Goal: Task Accomplishment & Management: Use online tool/utility

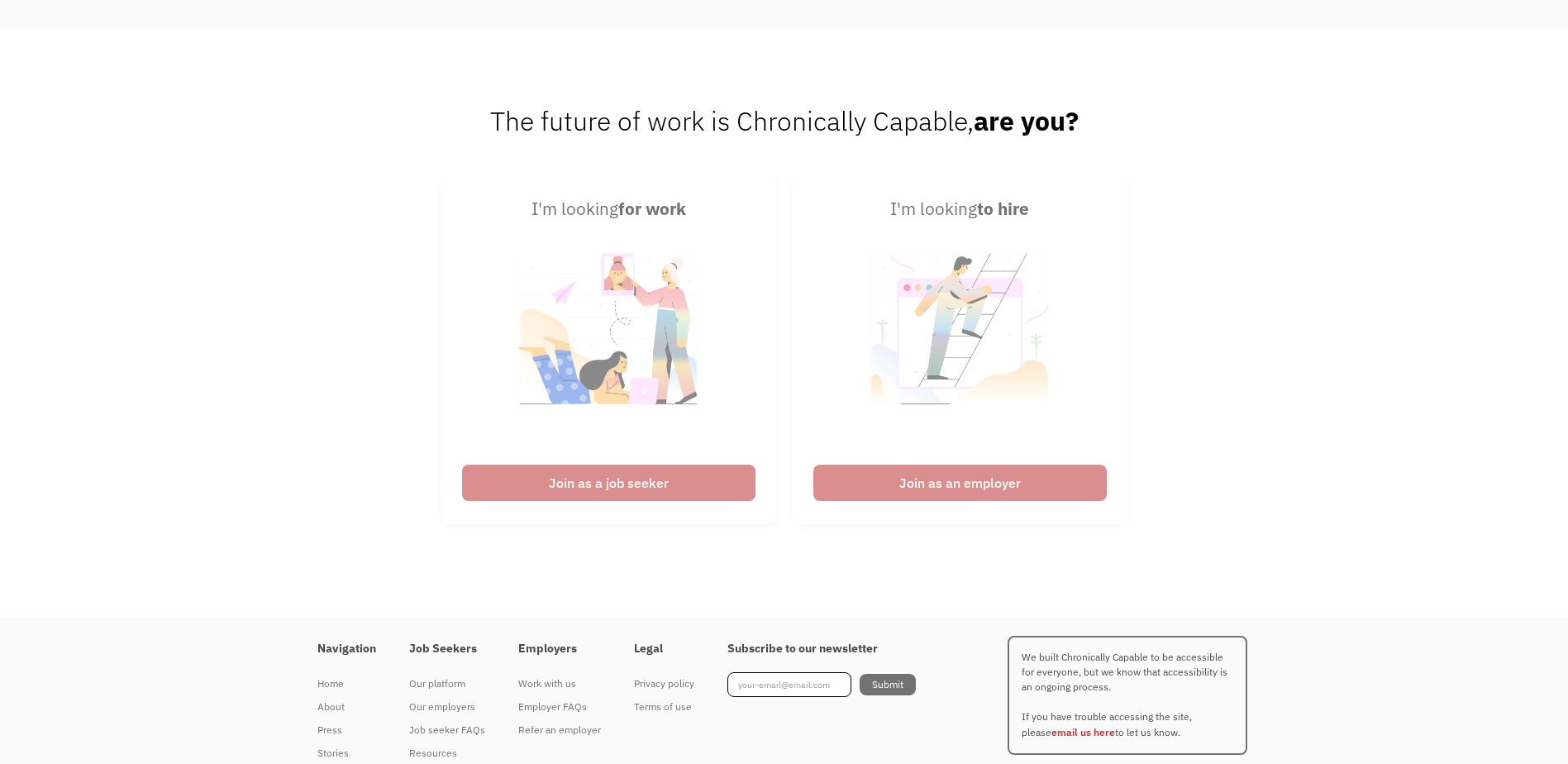
scroll to position [4136, 0]
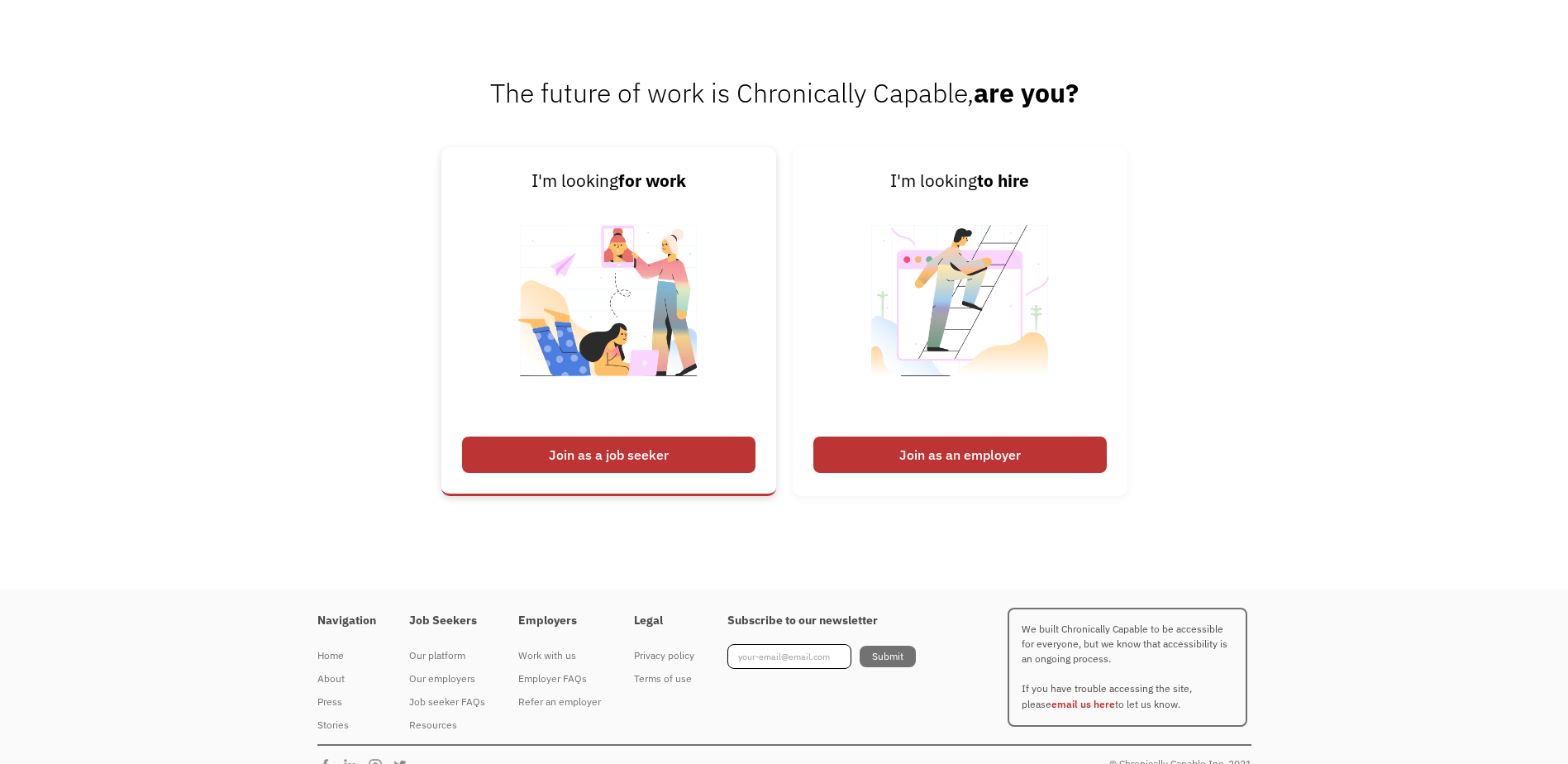
click at [641, 462] on div "Join as a job seeker" at bounding box center [608, 454] width 294 height 36
click at [650, 459] on div "Join as a job seeker" at bounding box center [608, 454] width 294 height 36
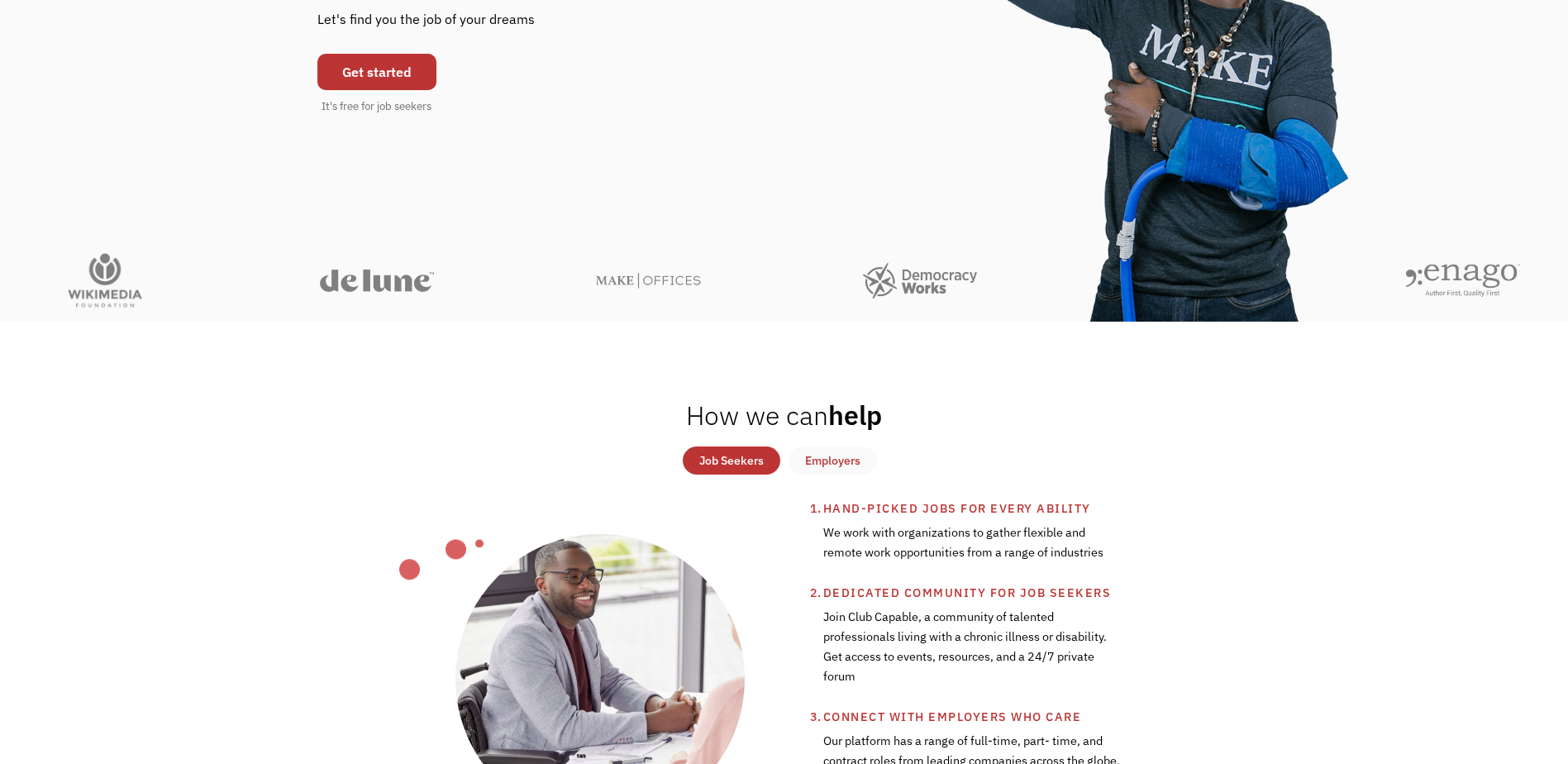
scroll to position [0, 0]
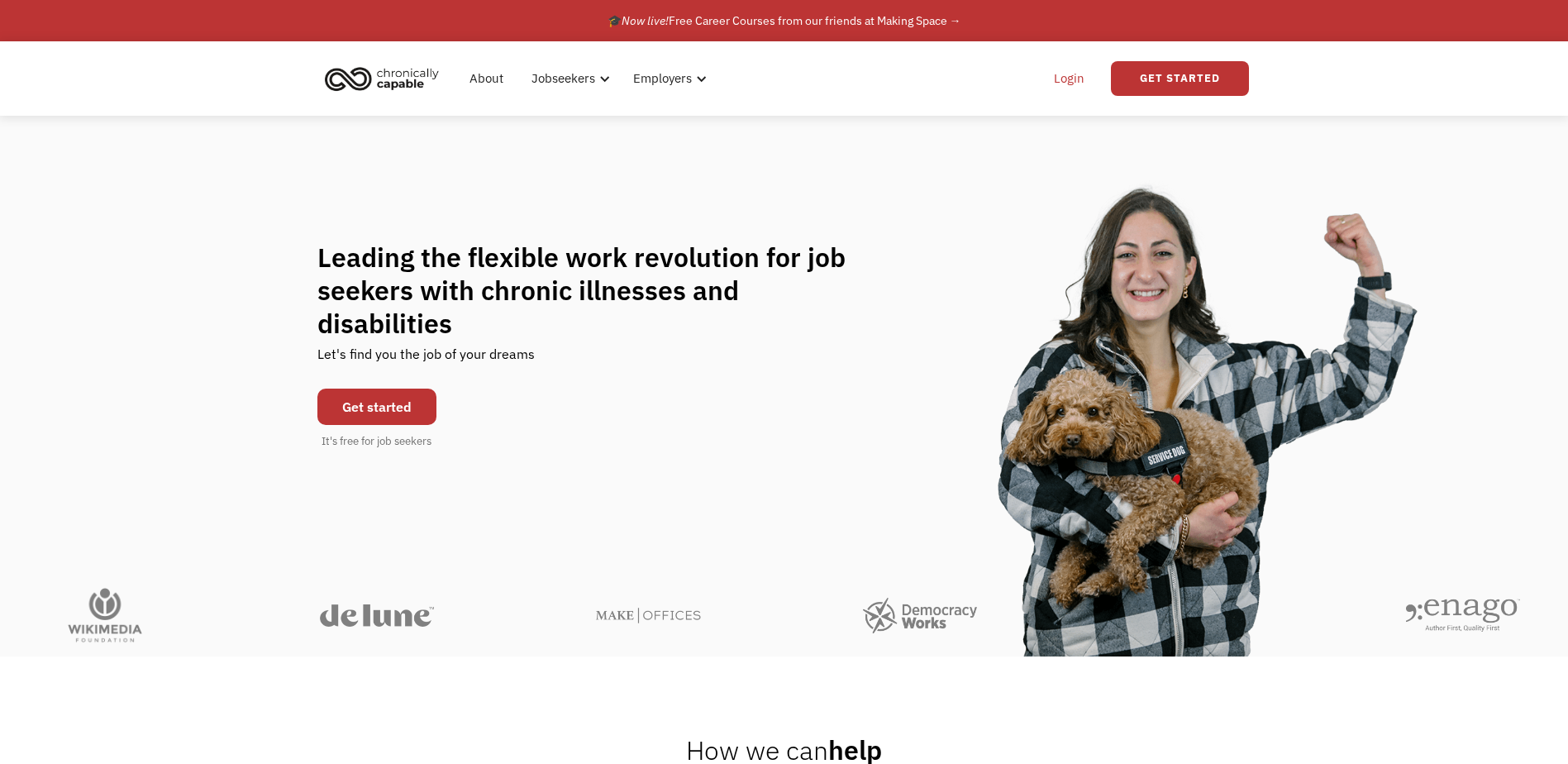
click at [1061, 73] on link "Login" at bounding box center [1069, 79] width 50 height 53
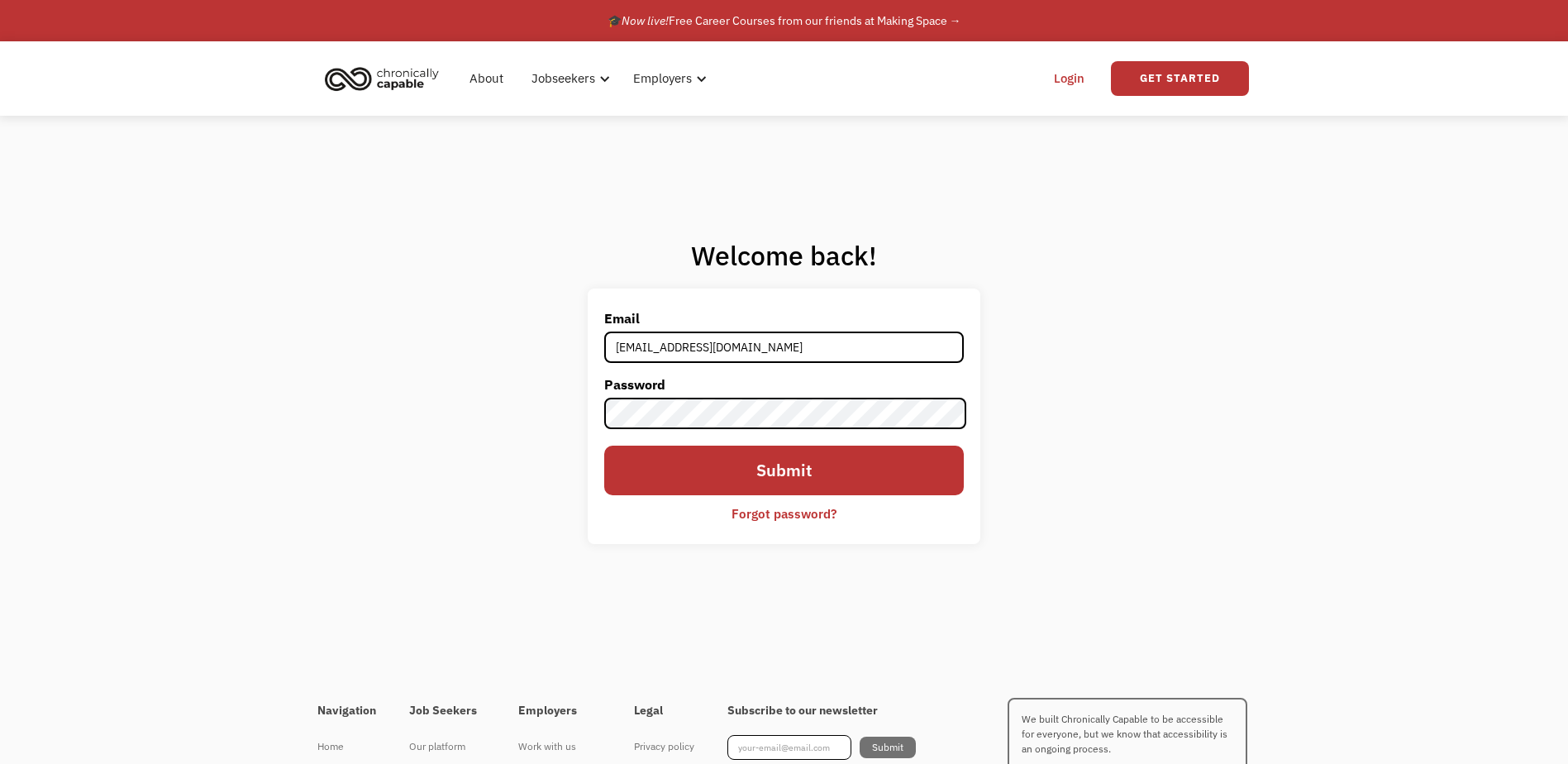
type input "allisonstricklin84@gmail.com"
click at [604, 446] on input "Submit" at bounding box center [784, 470] width 359 height 50
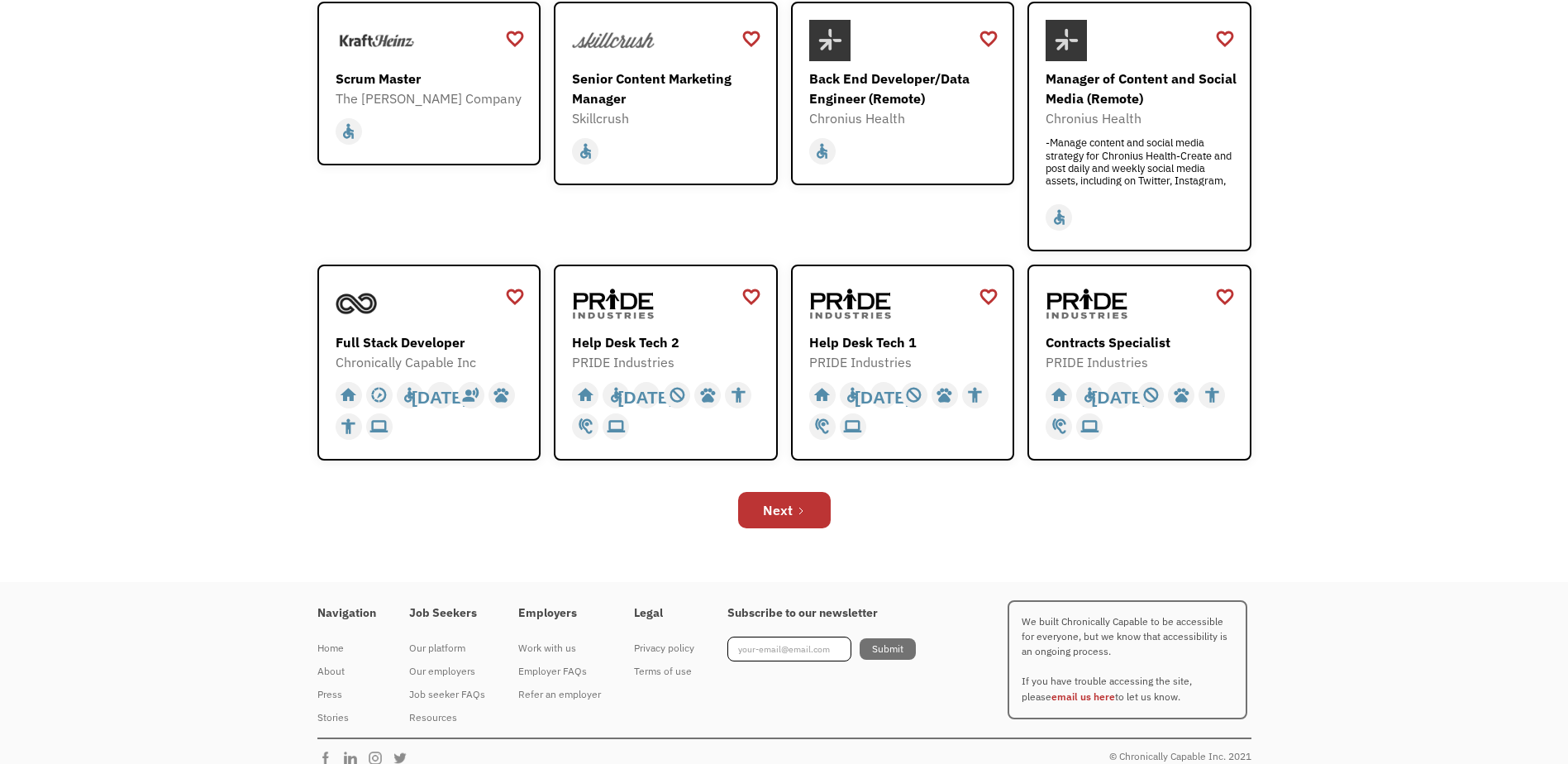
scroll to position [83, 0]
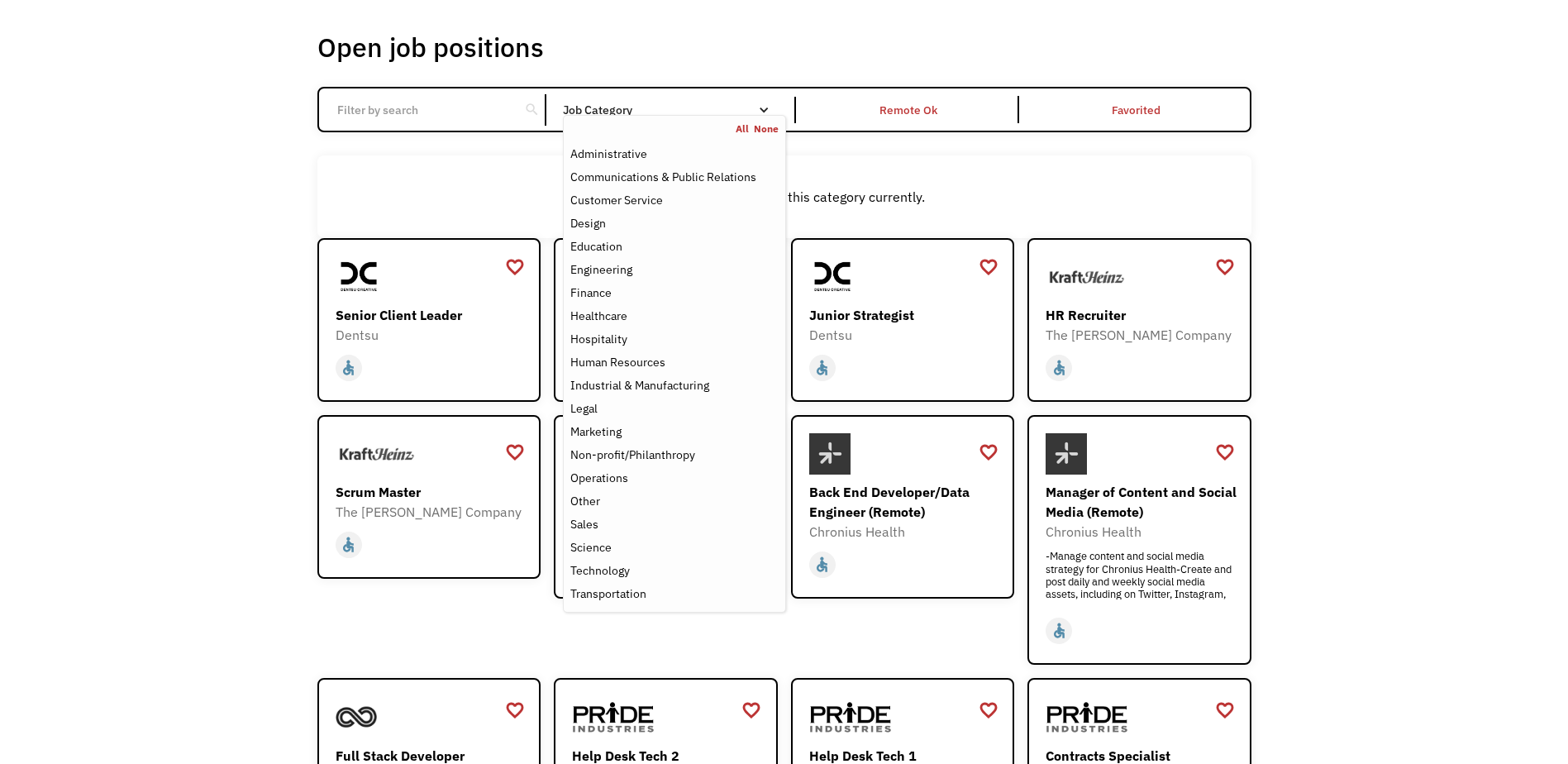
click at [690, 107] on div "Job Category" at bounding box center [674, 110] width 222 height 11
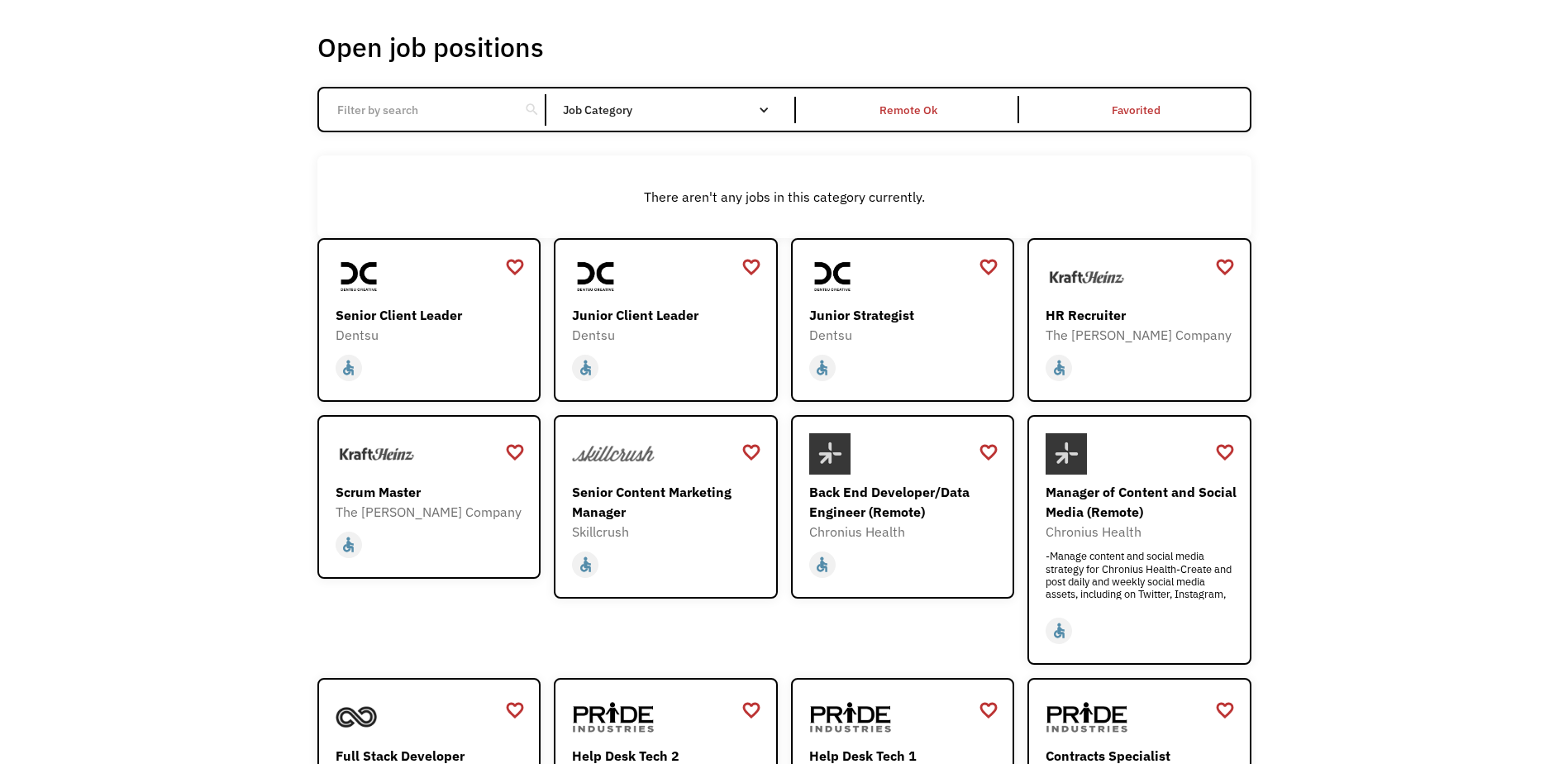
click at [690, 107] on div "Job Category" at bounding box center [674, 110] width 222 height 11
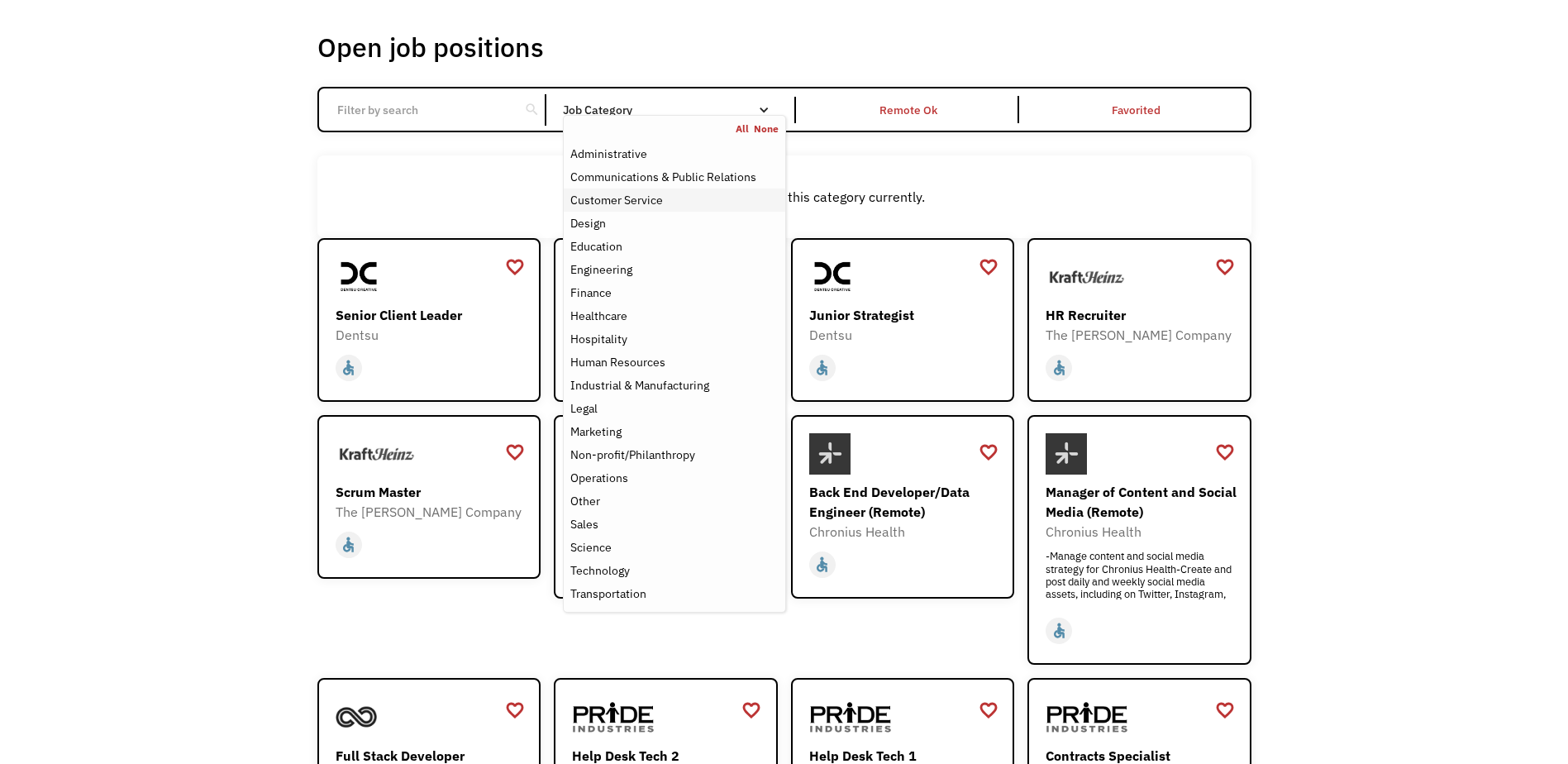
click at [608, 195] on div "Customer Service" at bounding box center [616, 200] width 92 height 20
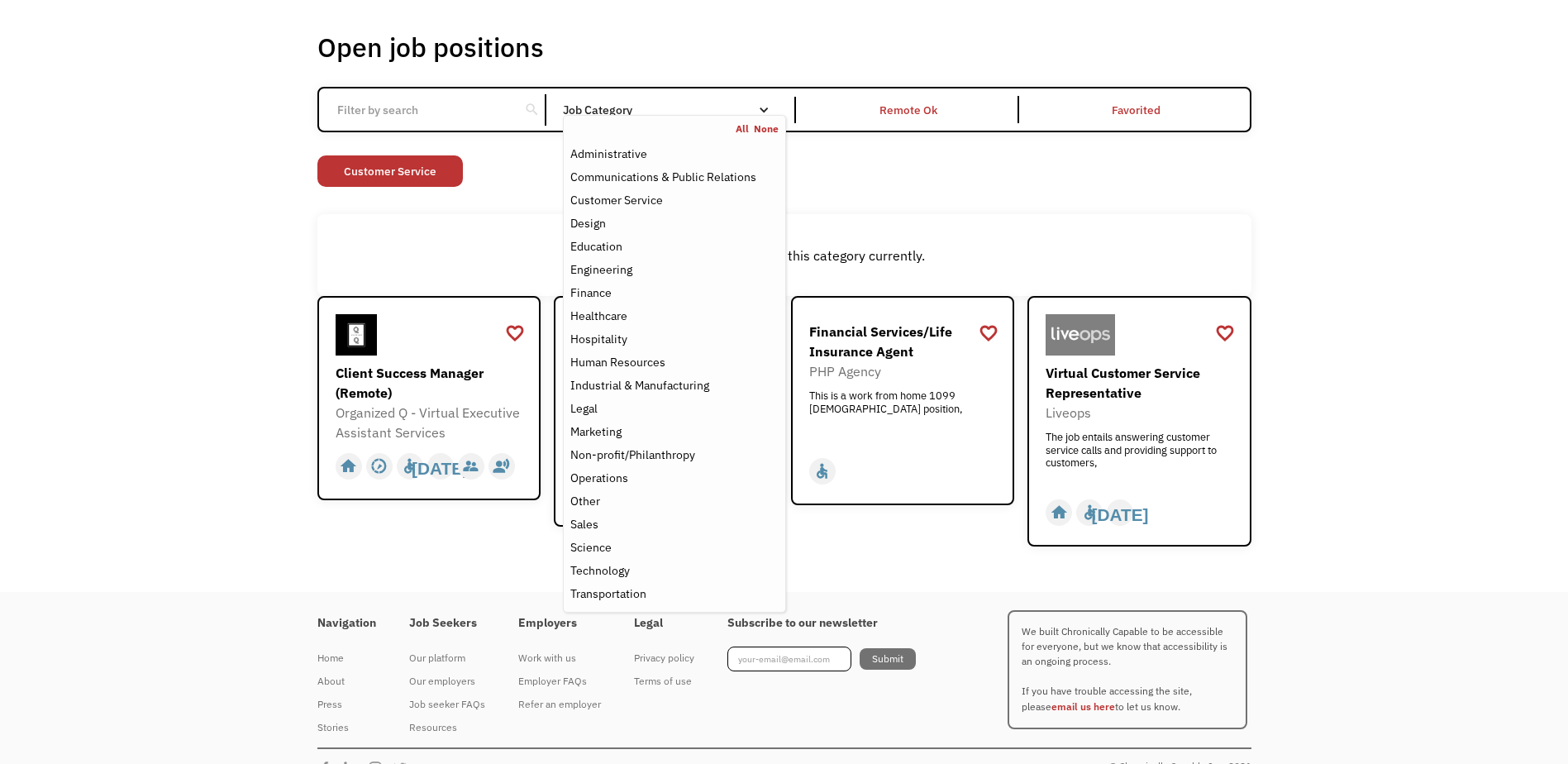
click at [461, 202] on div "Open job positions You have X liked items Search search Filter by category Admi…" at bounding box center [784, 288] width 934 height 516
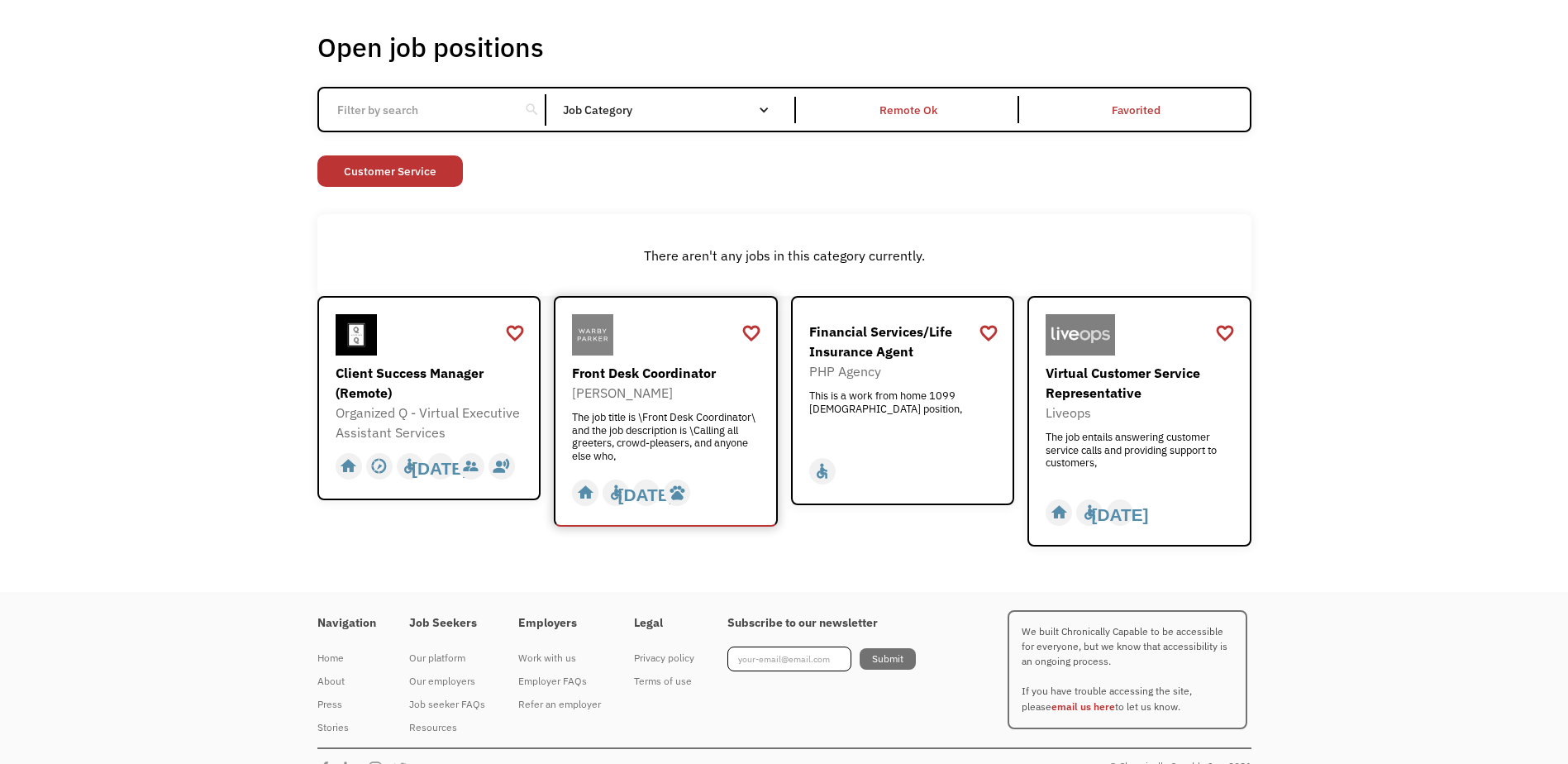
click at [666, 436] on div "The job title is \Front Desk Coordinator\ and the job description is \Calling a…" at bounding box center [668, 435] width 192 height 49
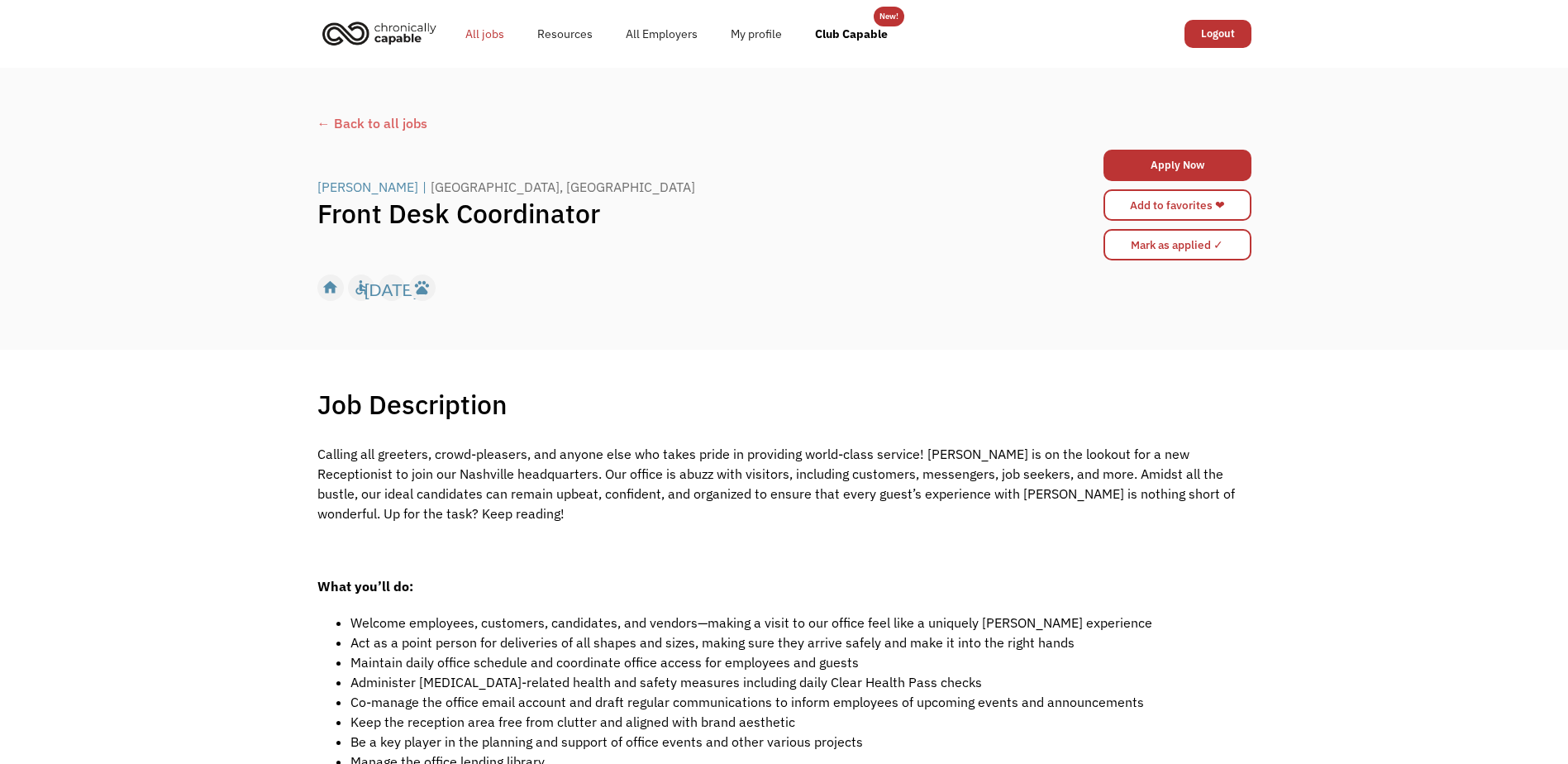
click at [471, 33] on link "All jobs" at bounding box center [485, 34] width 72 height 53
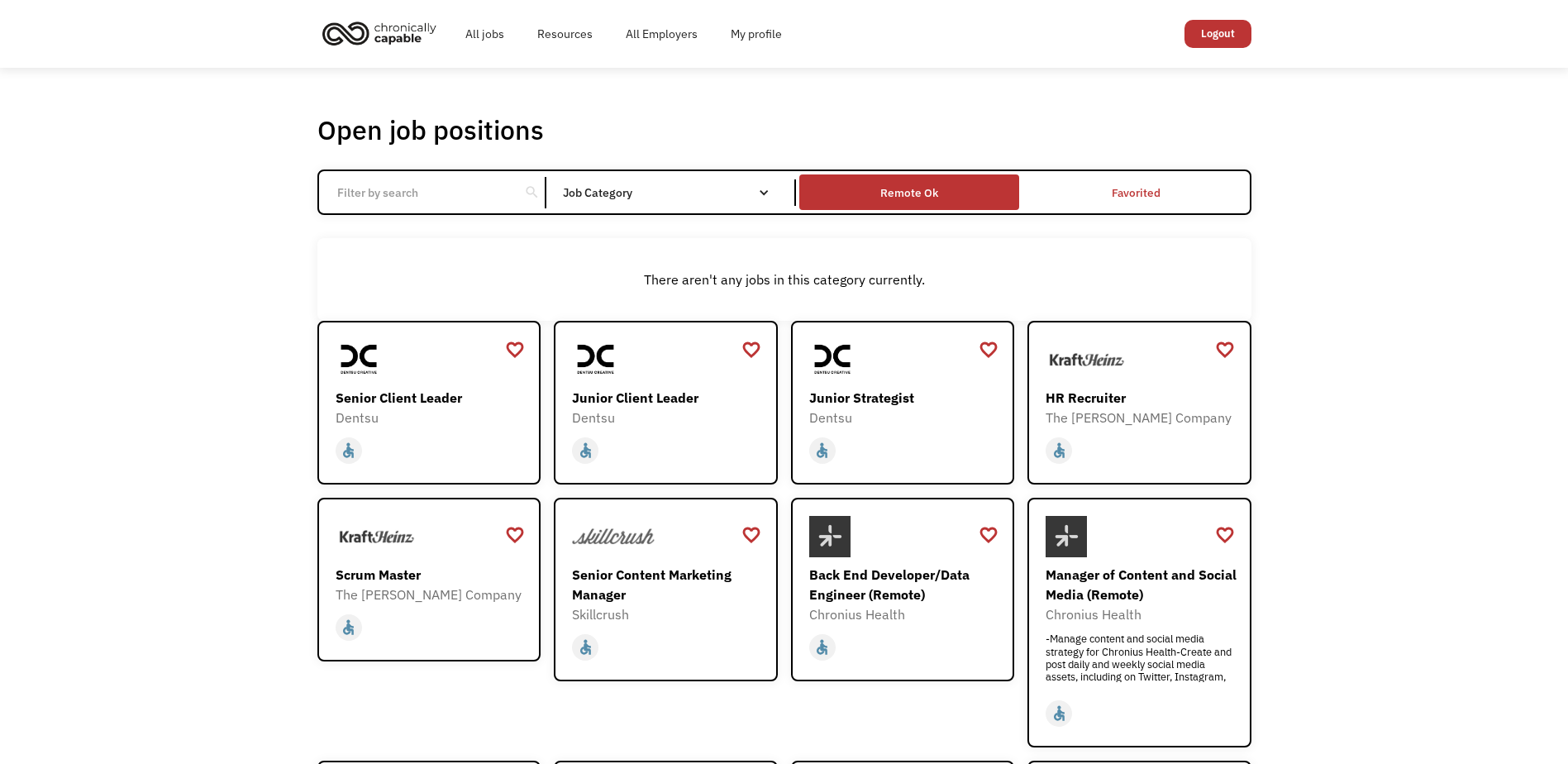
click at [962, 187] on div "Remote Ok" at bounding box center [908, 192] width 220 height 28
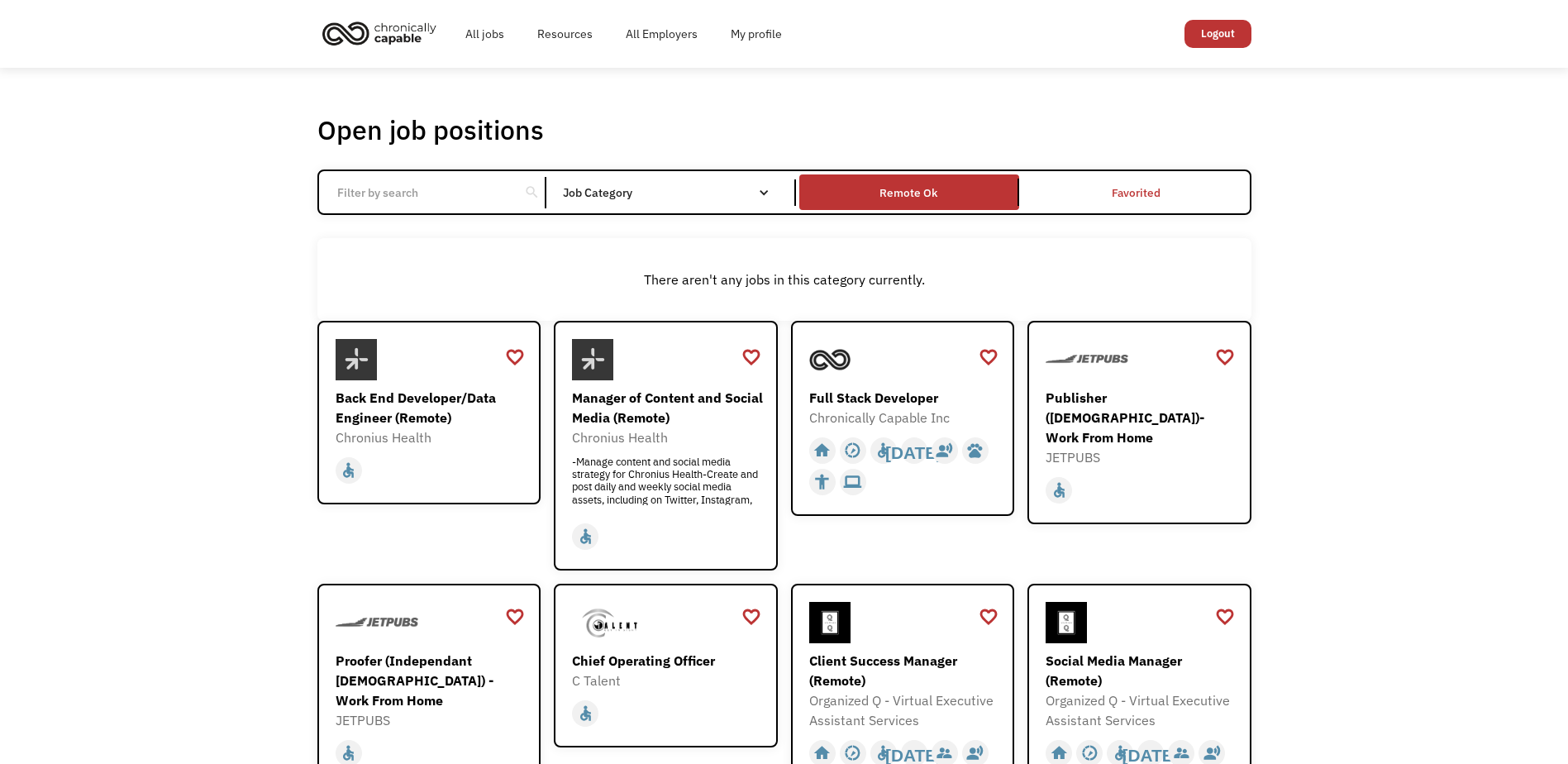
click at [0, 0] on nav "All None Administrative Communications & Public Relations Customer Service Desi…" at bounding box center [0, 0] width 0 height 0
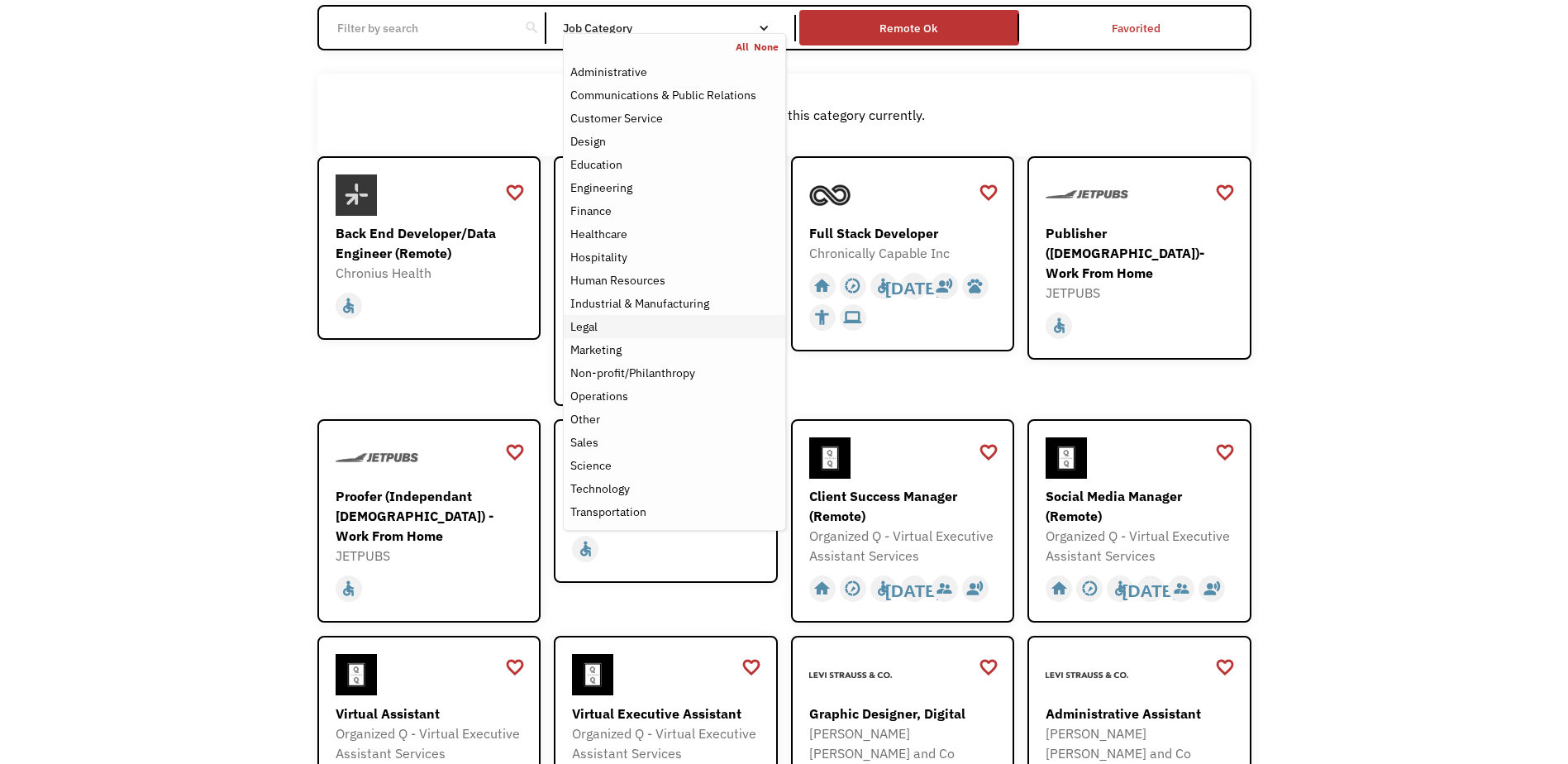
scroll to position [165, 0]
click at [610, 255] on div "Hospitality" at bounding box center [599, 256] width 57 height 20
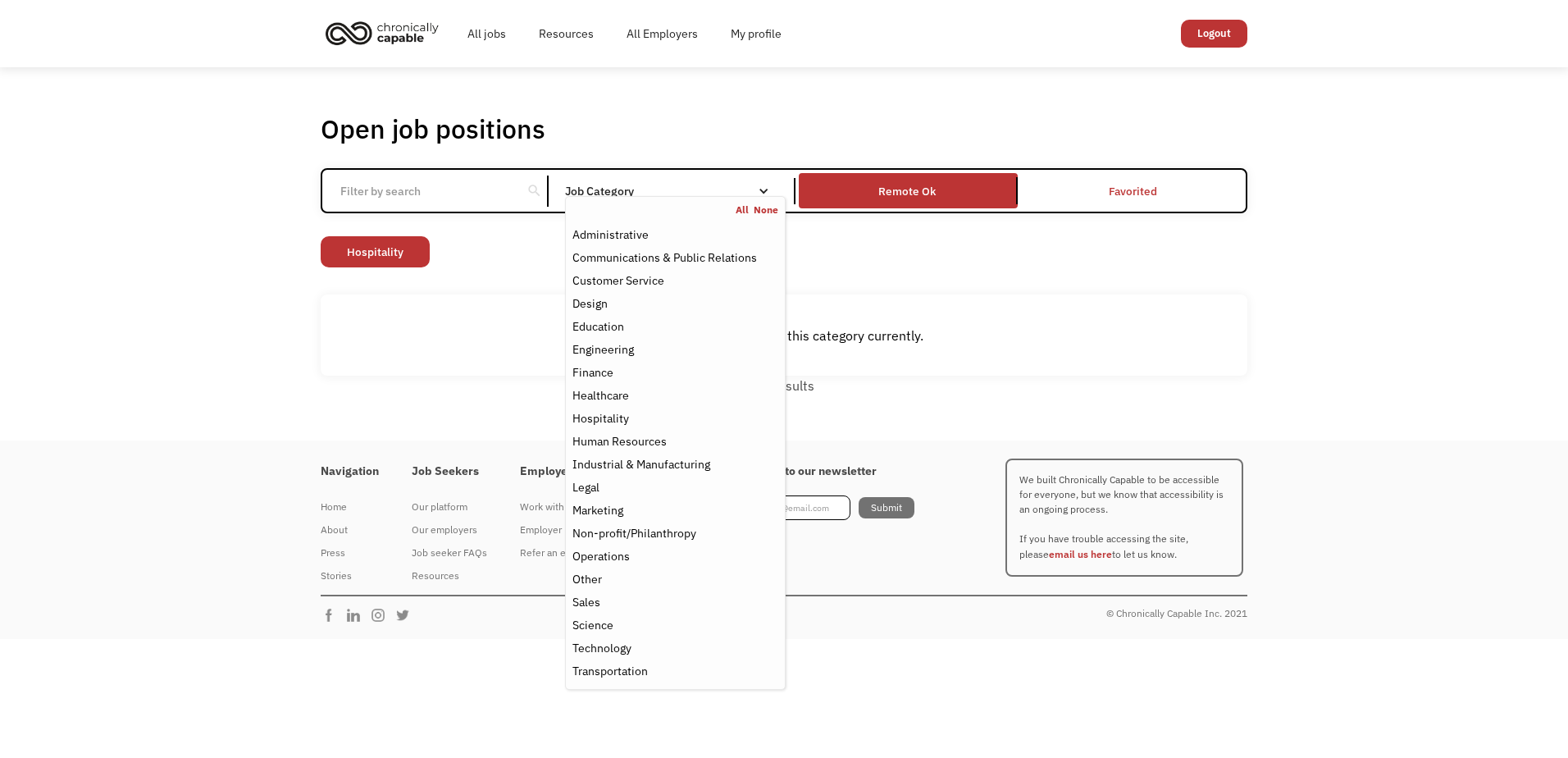
click at [407, 320] on div "There aren't any jobs in this category currently." at bounding box center [784, 335] width 927 height 81
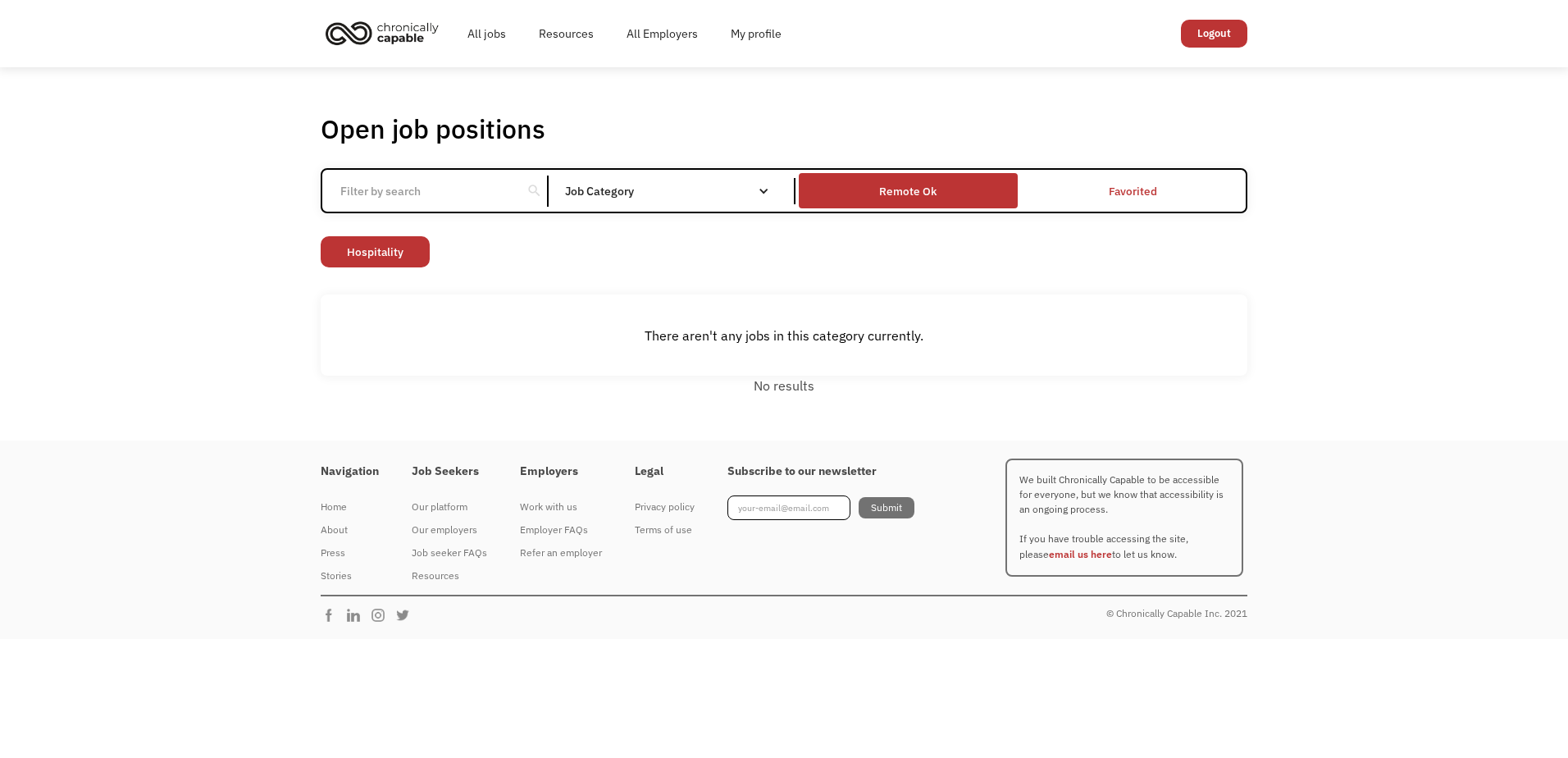
click at [968, 177] on div "Remote Ok" at bounding box center [907, 190] width 218 height 27
click at [1555, 284] on div "Open job positions You have X liked items Search search Filter by category Admi…" at bounding box center [784, 254] width 1568 height 373
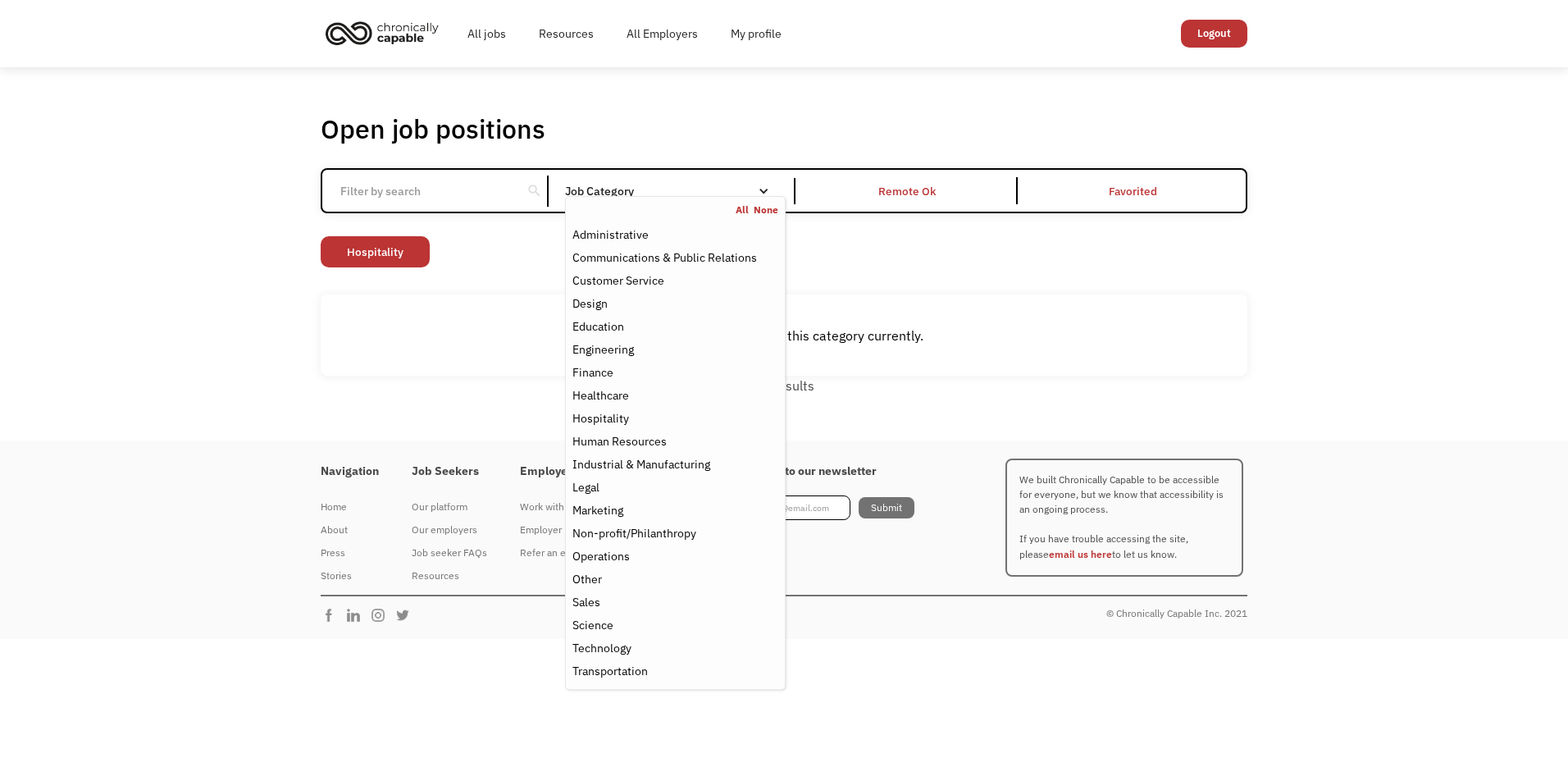
click at [672, 198] on nav "All None Administrative Communications & Public Relations Customer Service Desi…" at bounding box center [675, 443] width 221 height 494
click at [622, 377] on div "Finance" at bounding box center [675, 372] width 206 height 20
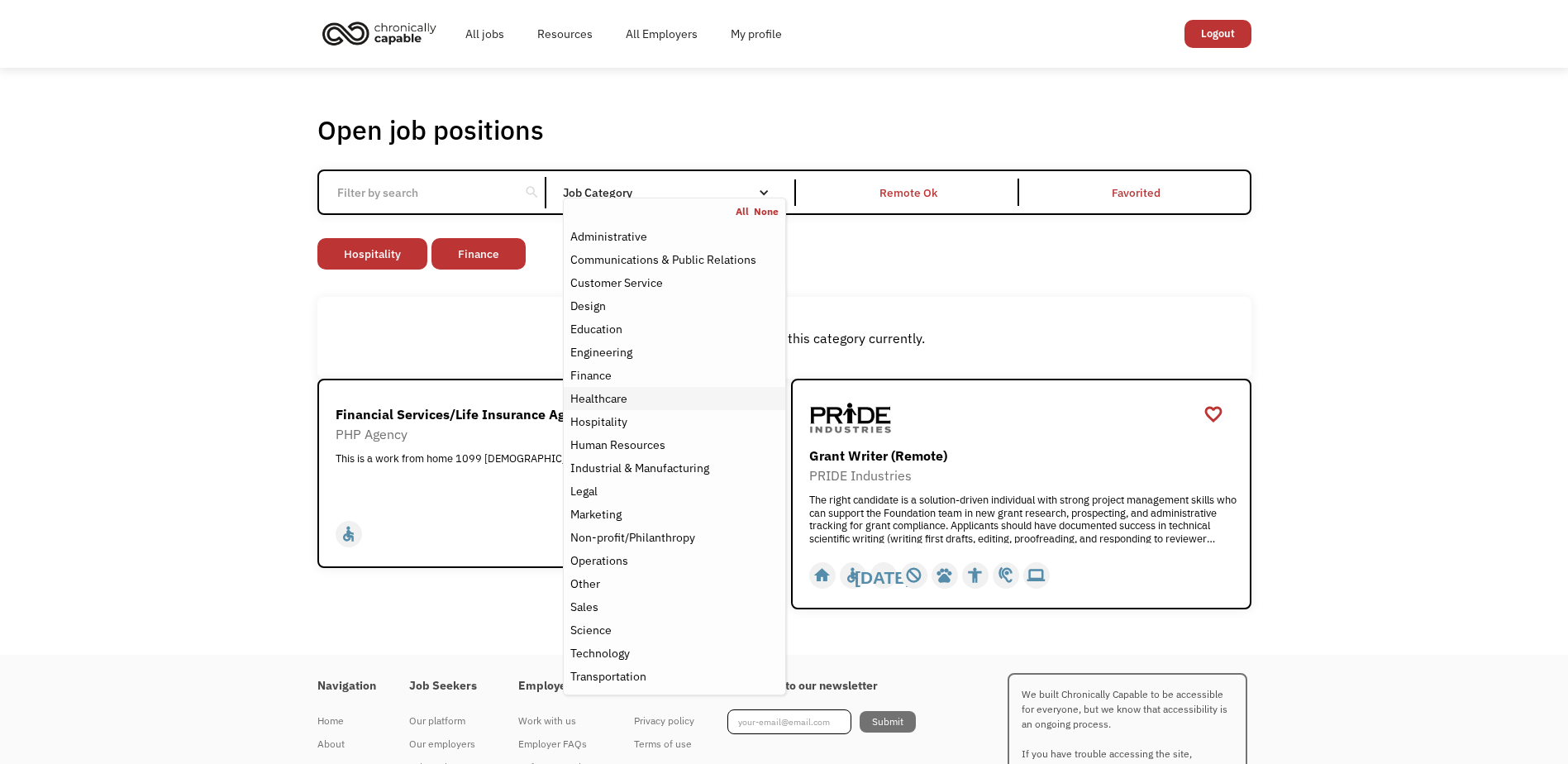
click at [619, 396] on div "Healthcare" at bounding box center [599, 398] width 57 height 20
click at [1091, 321] on div "There aren't any jobs in this category currently." at bounding box center [784, 337] width 934 height 82
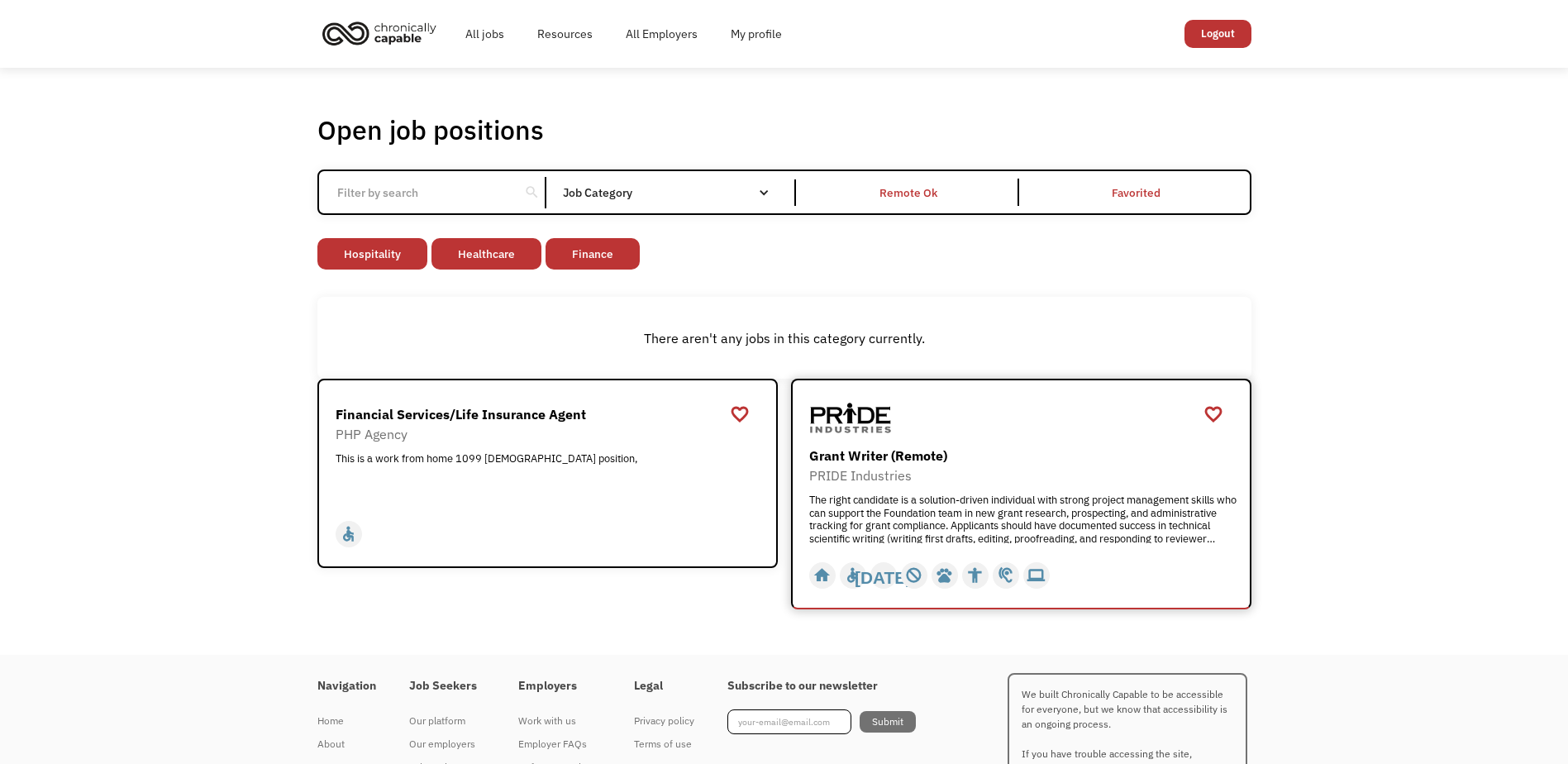
click at [889, 517] on div "The right candidate is a solution-driven individual with strong project managem…" at bounding box center [1023, 518] width 429 height 49
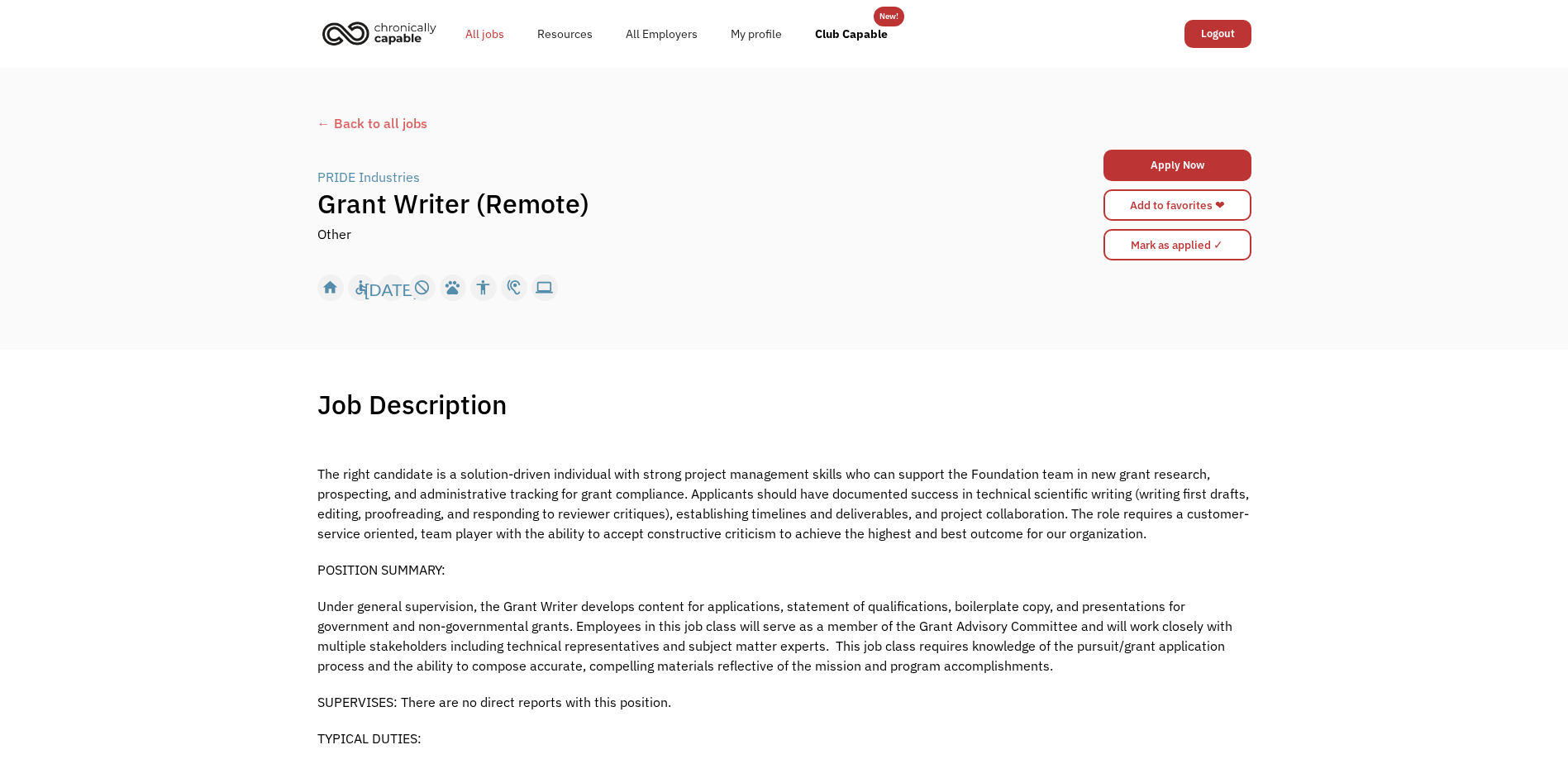
click at [495, 41] on link "All jobs" at bounding box center [485, 34] width 72 height 53
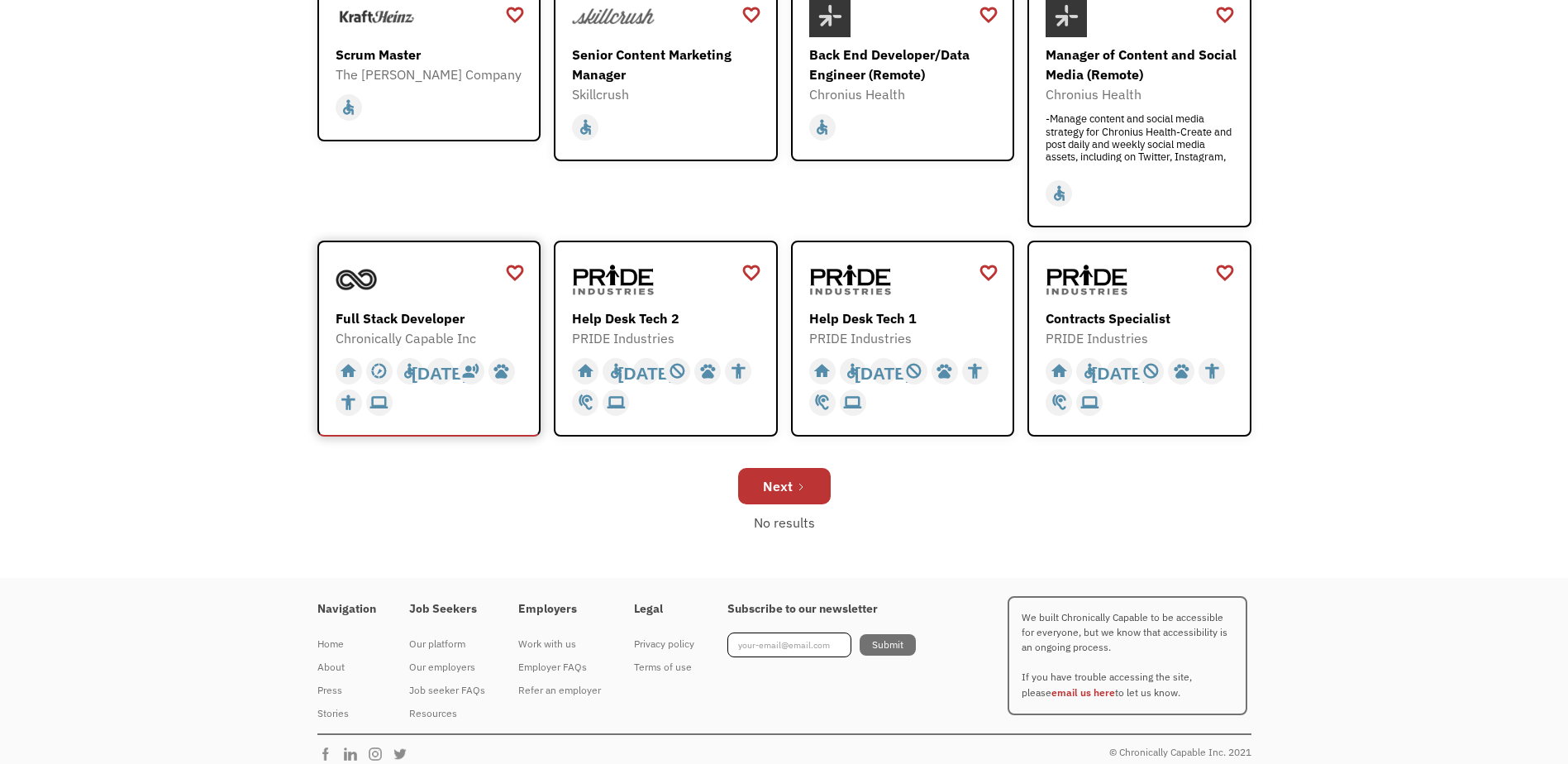
scroll to position [534, 0]
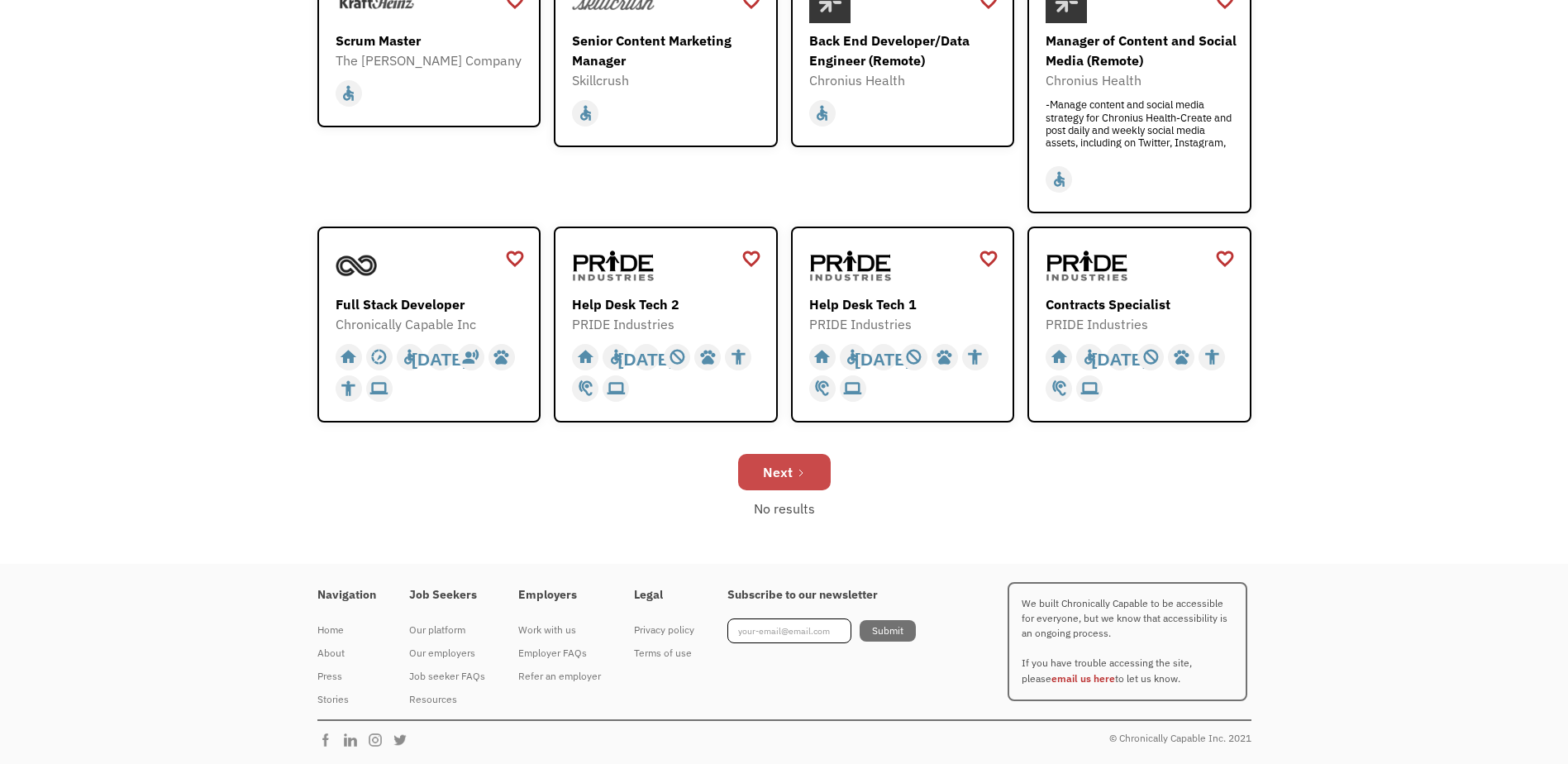
click at [786, 464] on div "Next" at bounding box center [777, 471] width 29 height 20
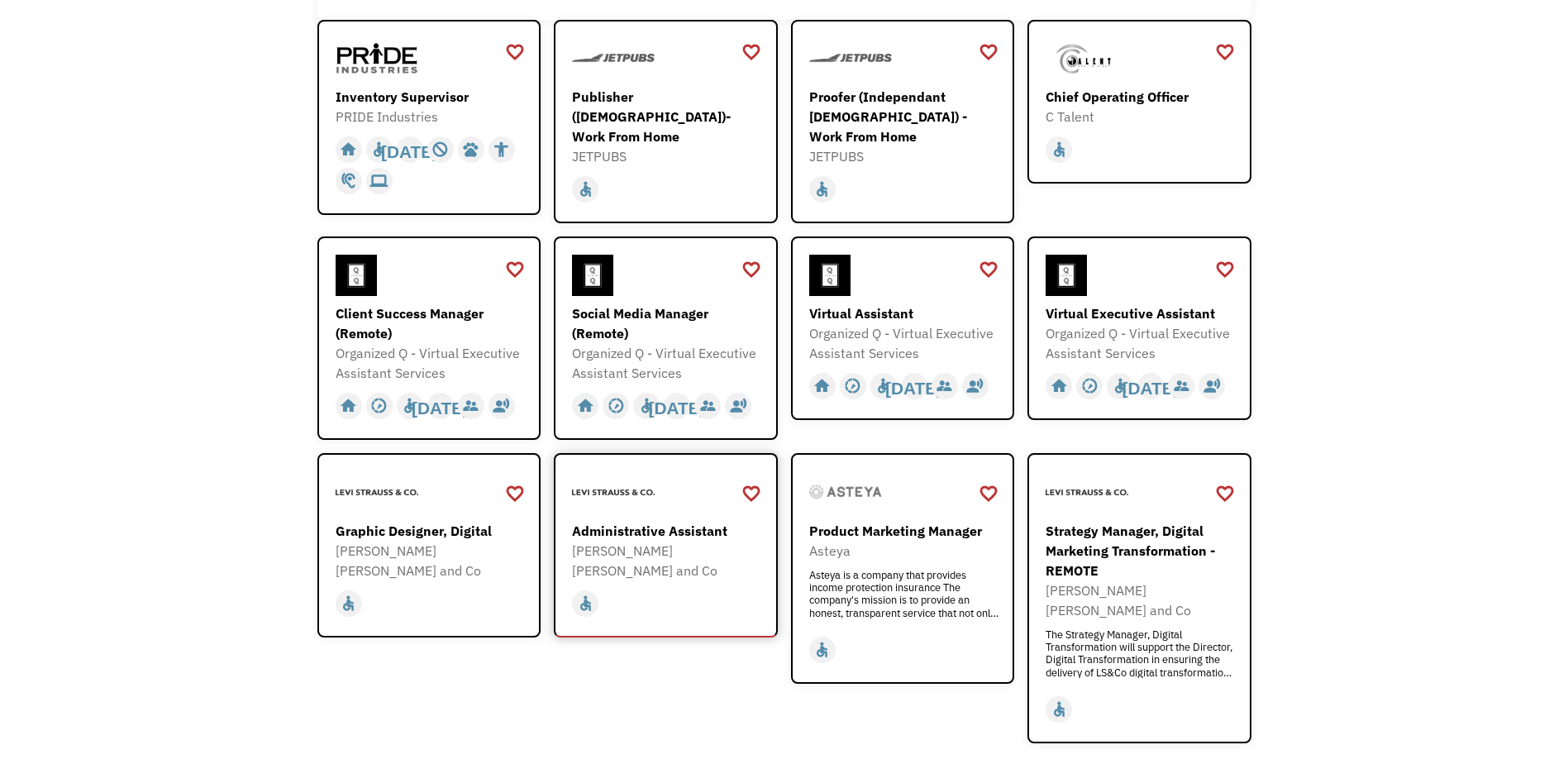
scroll to position [331, 0]
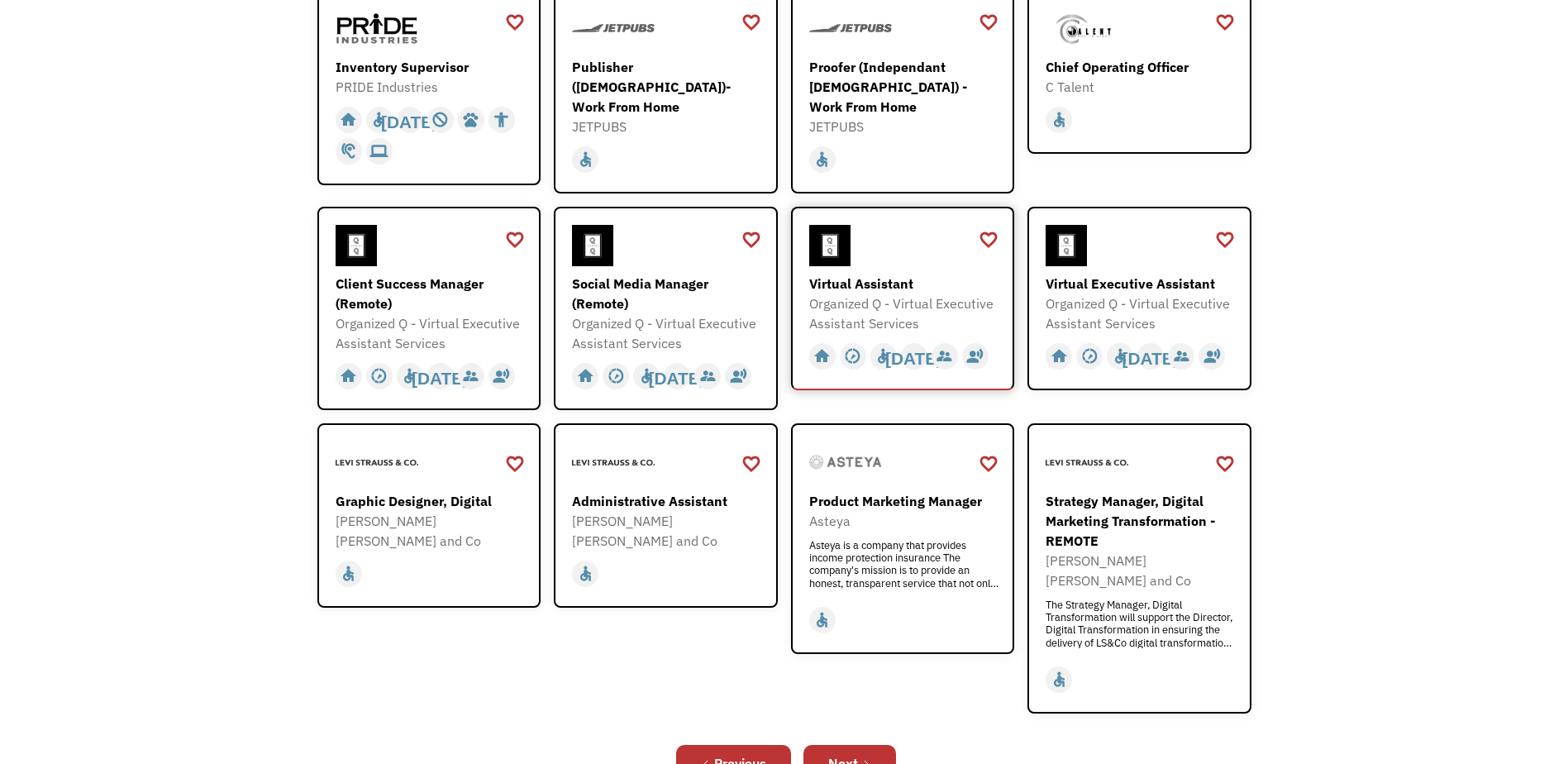
click at [889, 294] on div "Organized Q - Virtual Executive Assistant Services" at bounding box center [906, 314] width 192 height 40
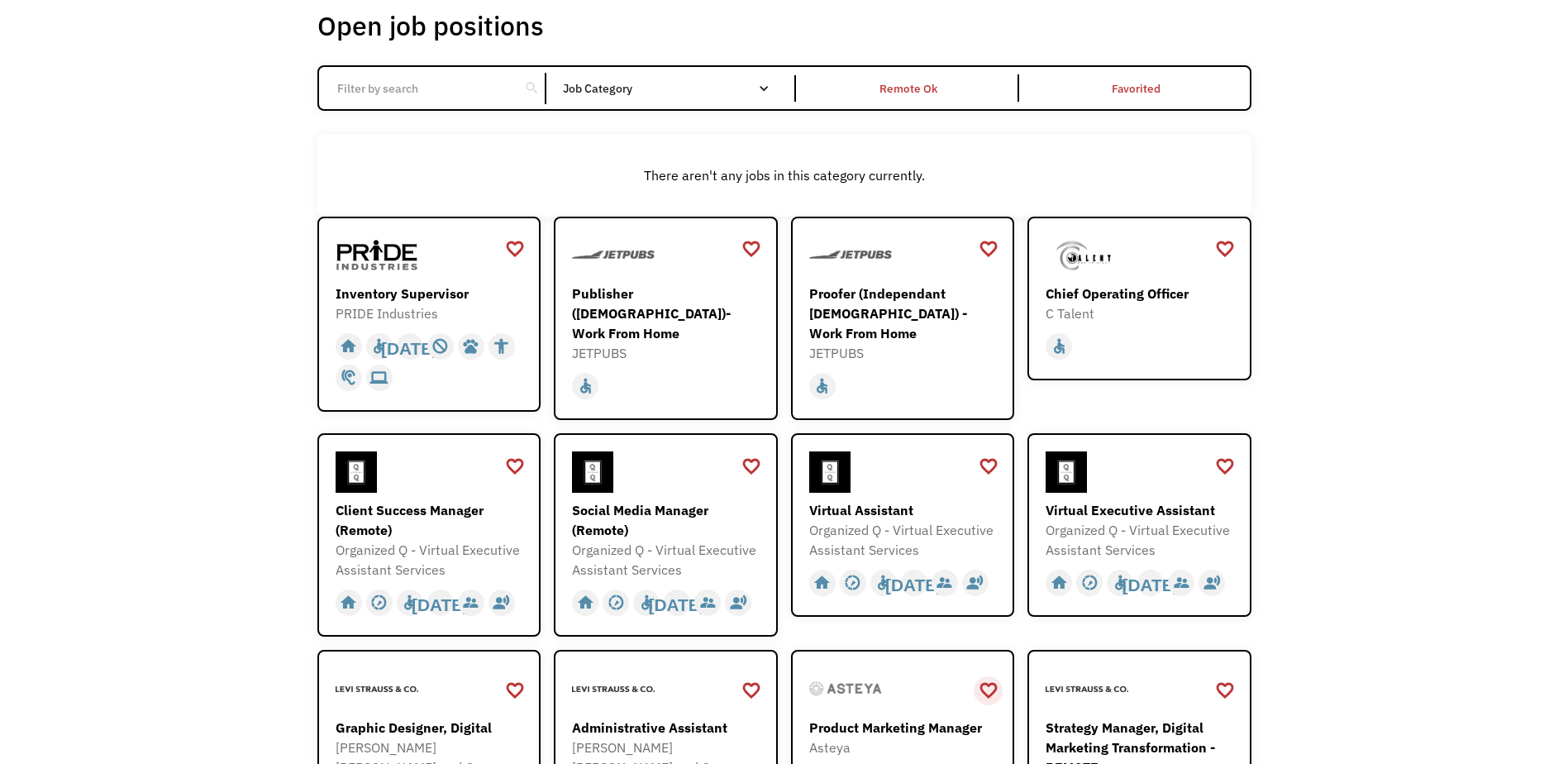
scroll to position [0, 0]
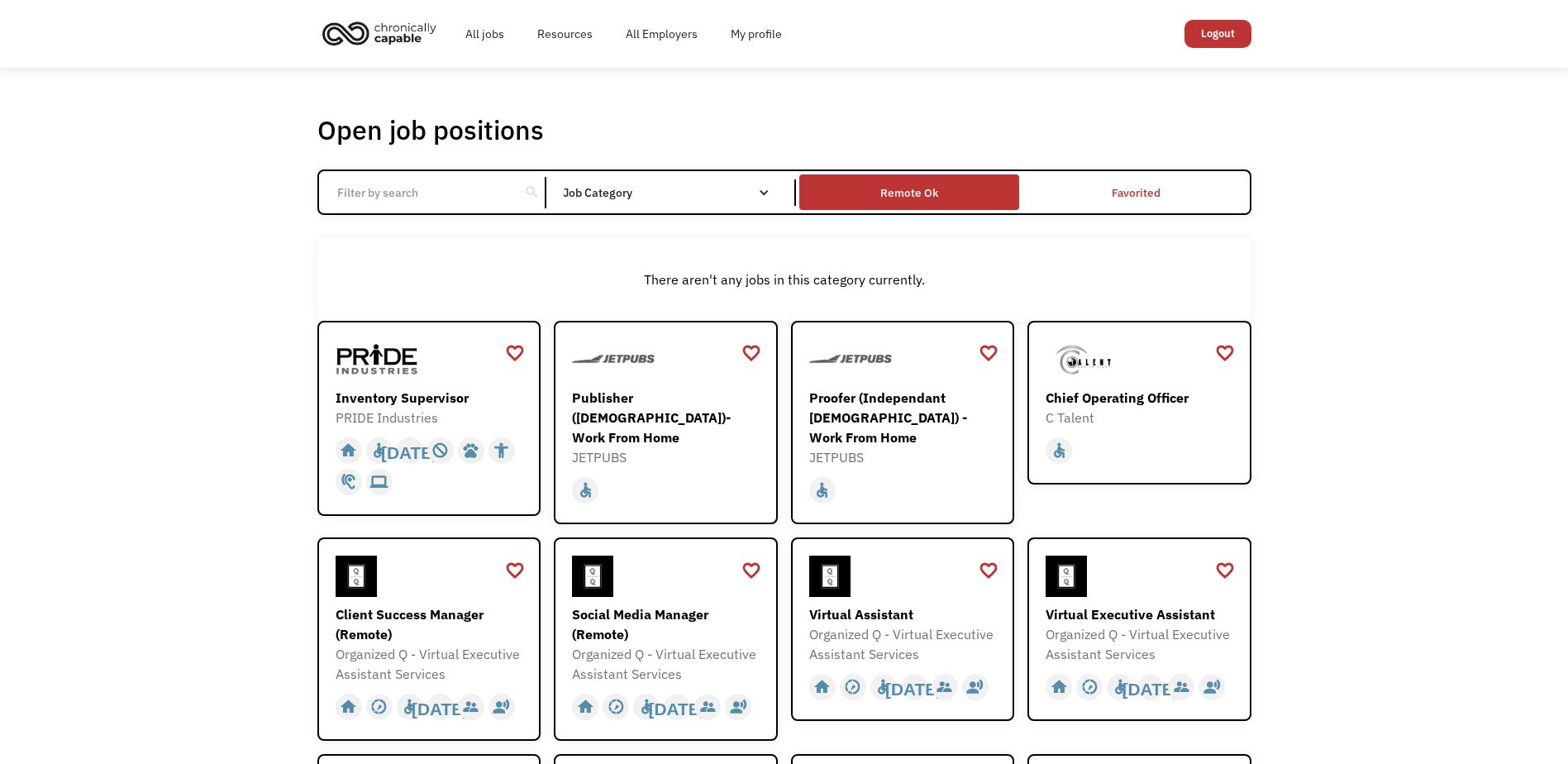
click at [904, 197] on div "Remote Ok" at bounding box center [909, 192] width 58 height 20
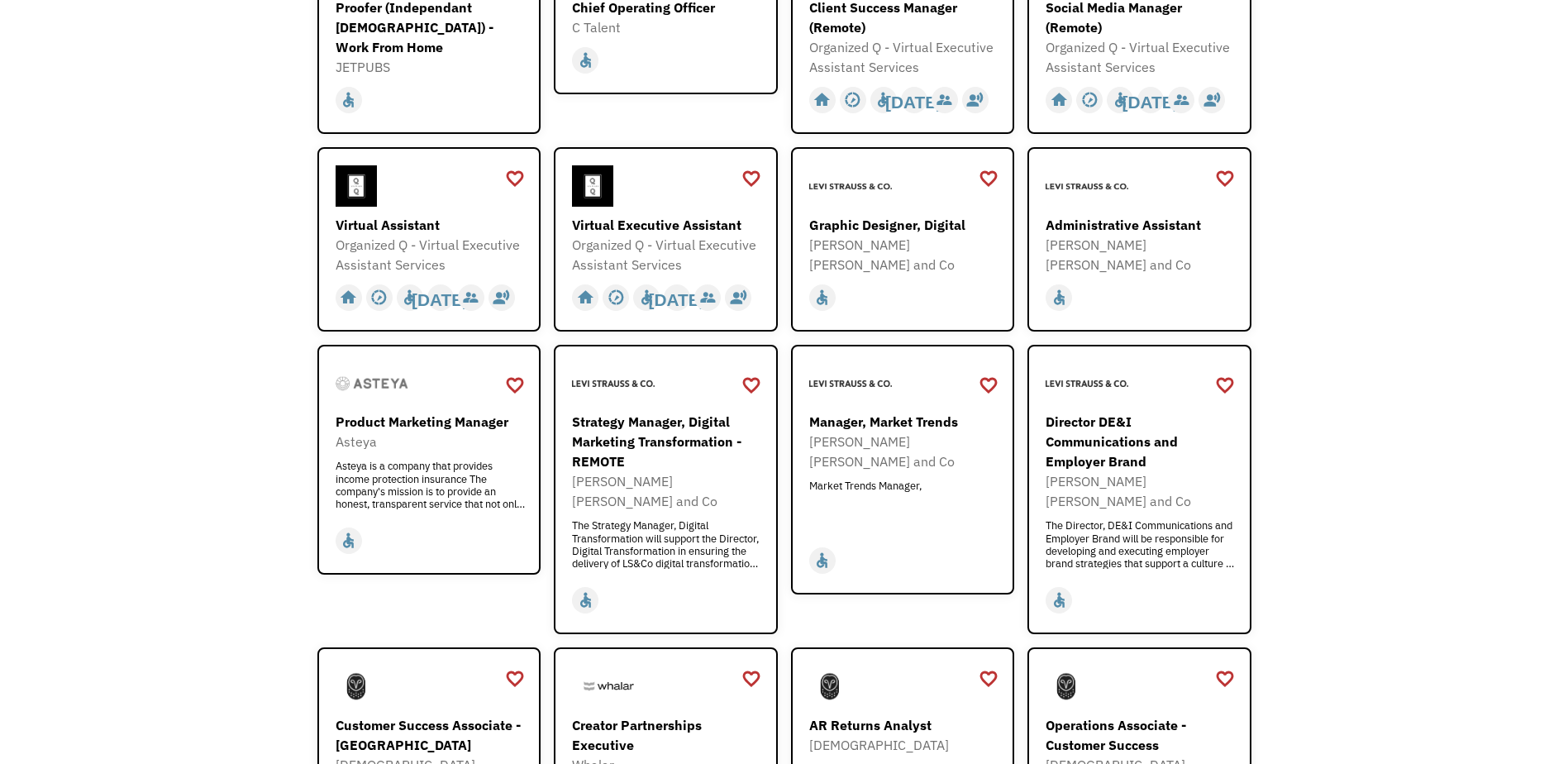
scroll to position [744, 0]
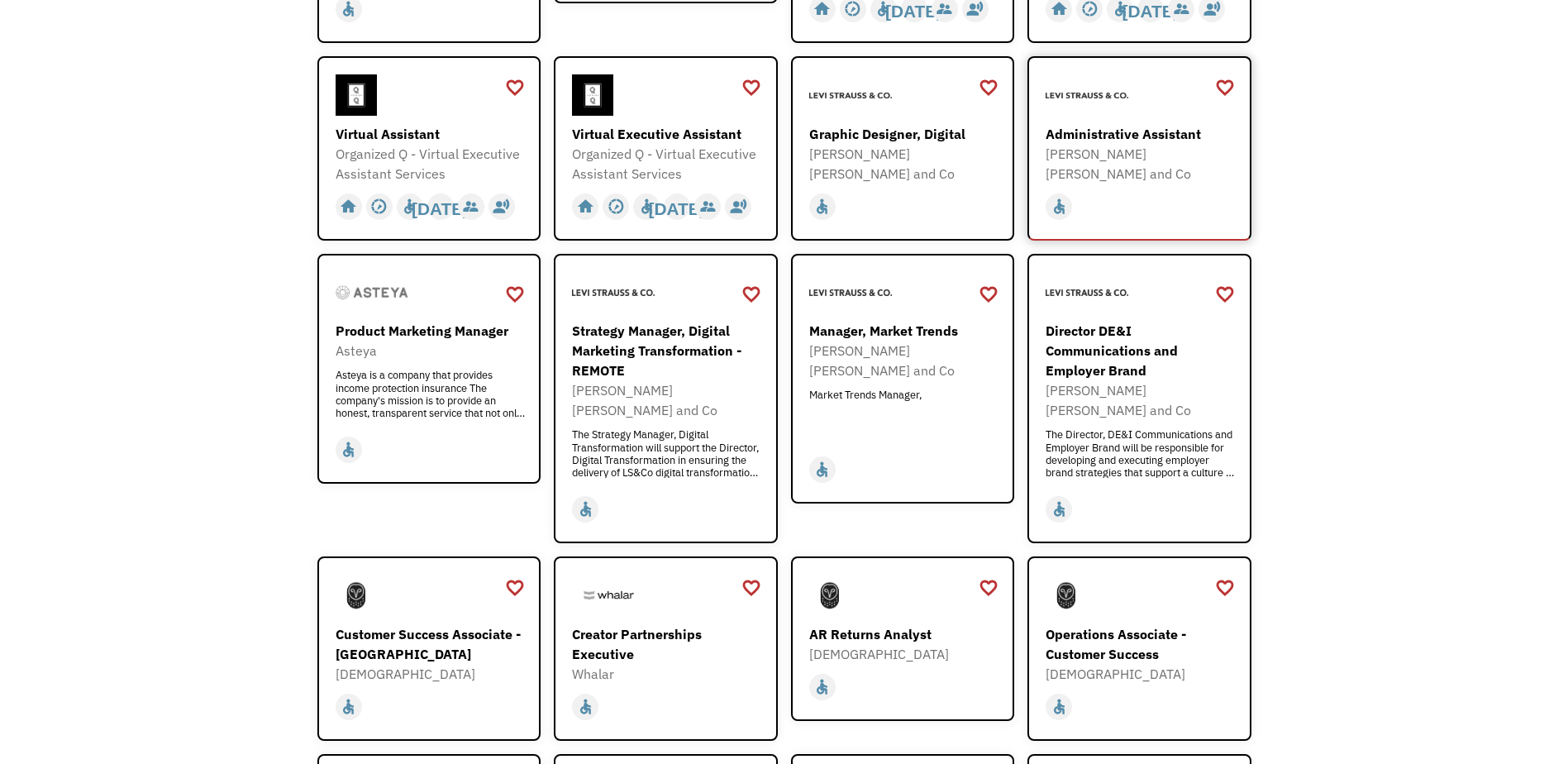
click at [1104, 150] on div "[PERSON_NAME] [PERSON_NAME] and Co" at bounding box center [1142, 163] width 192 height 40
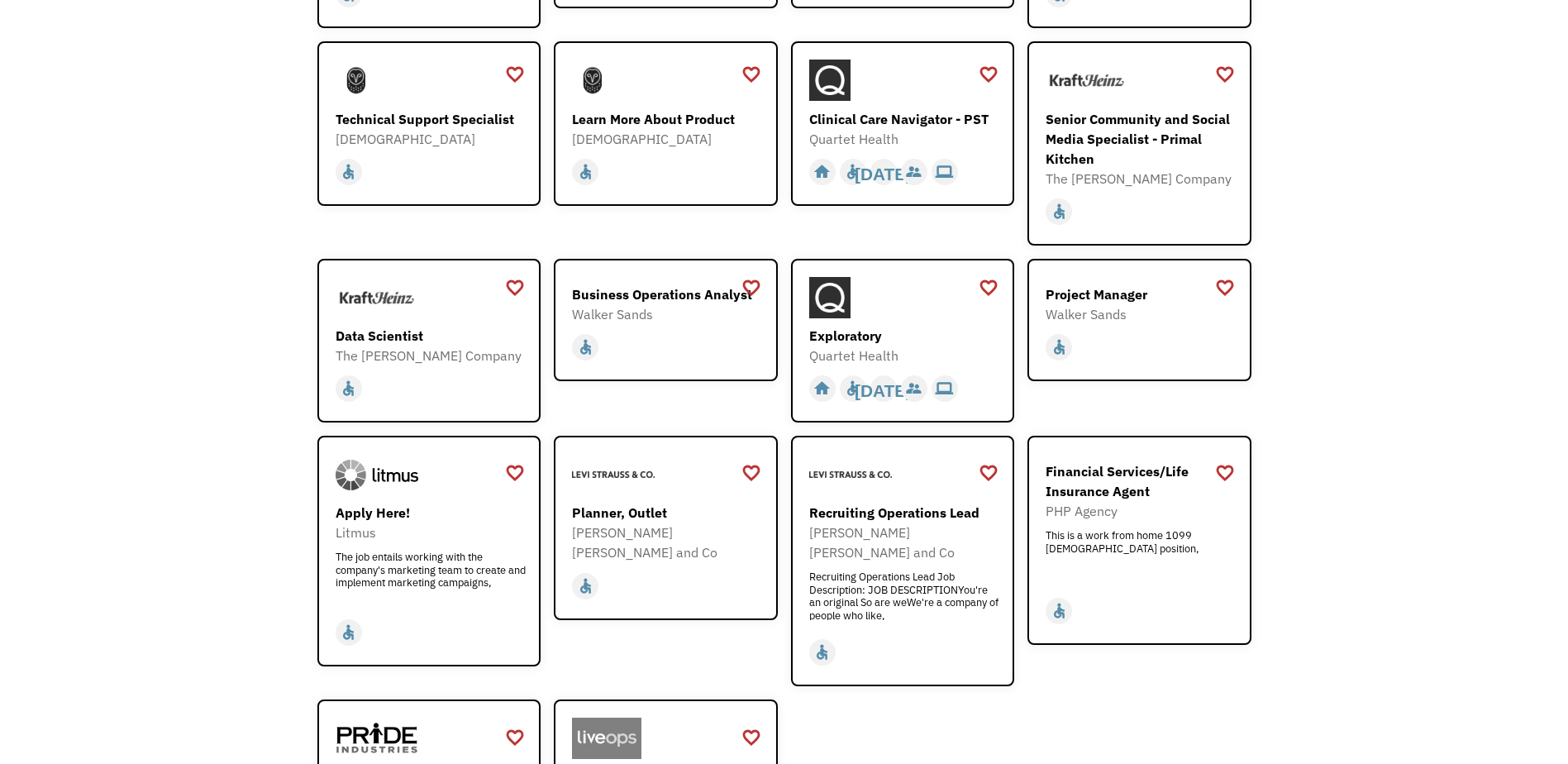
scroll to position [1984, 0]
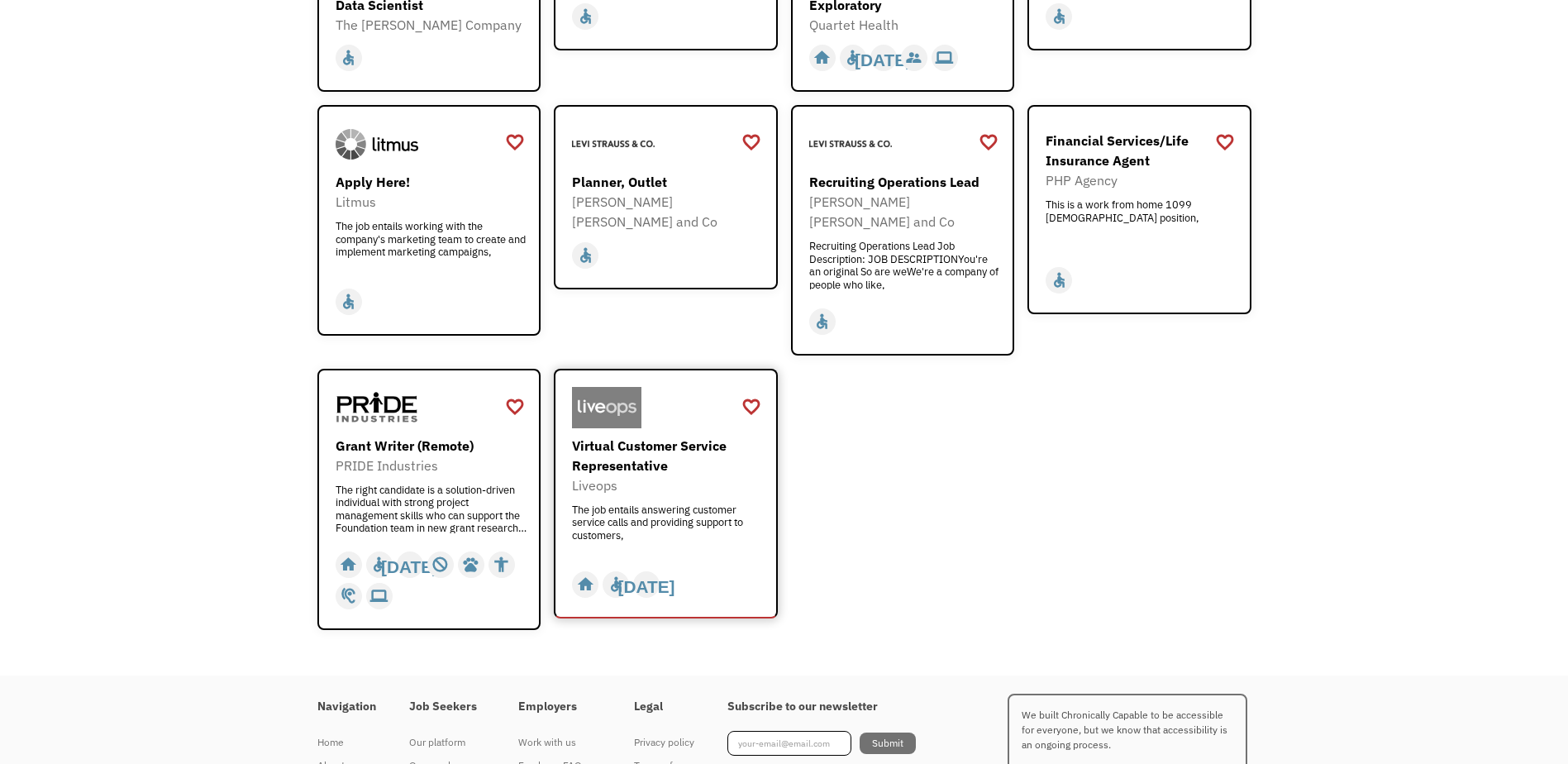
click at [631, 435] on div "Virtual Customer Service Representative" at bounding box center [668, 455] width 192 height 40
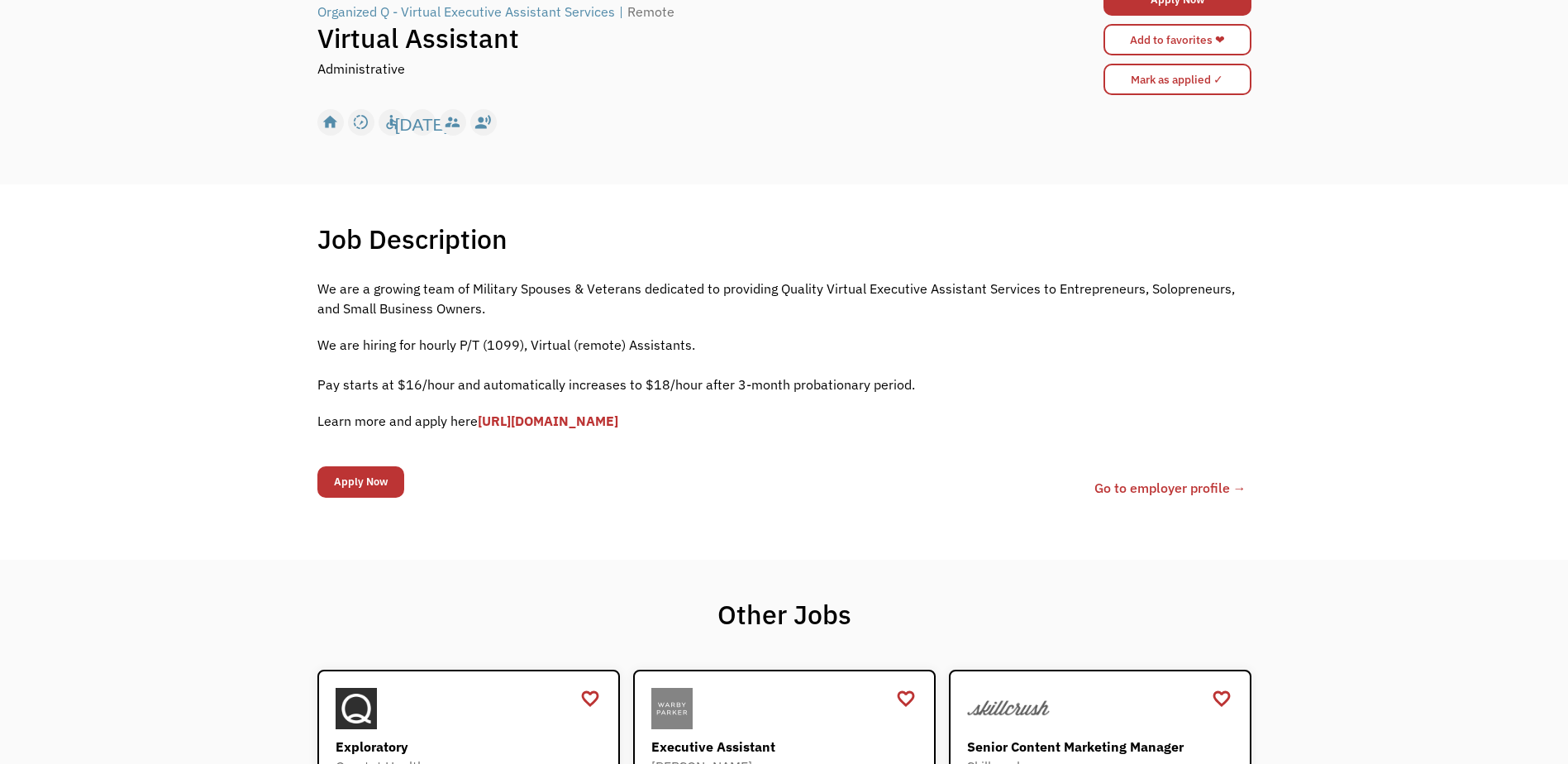
scroll to position [473, 0]
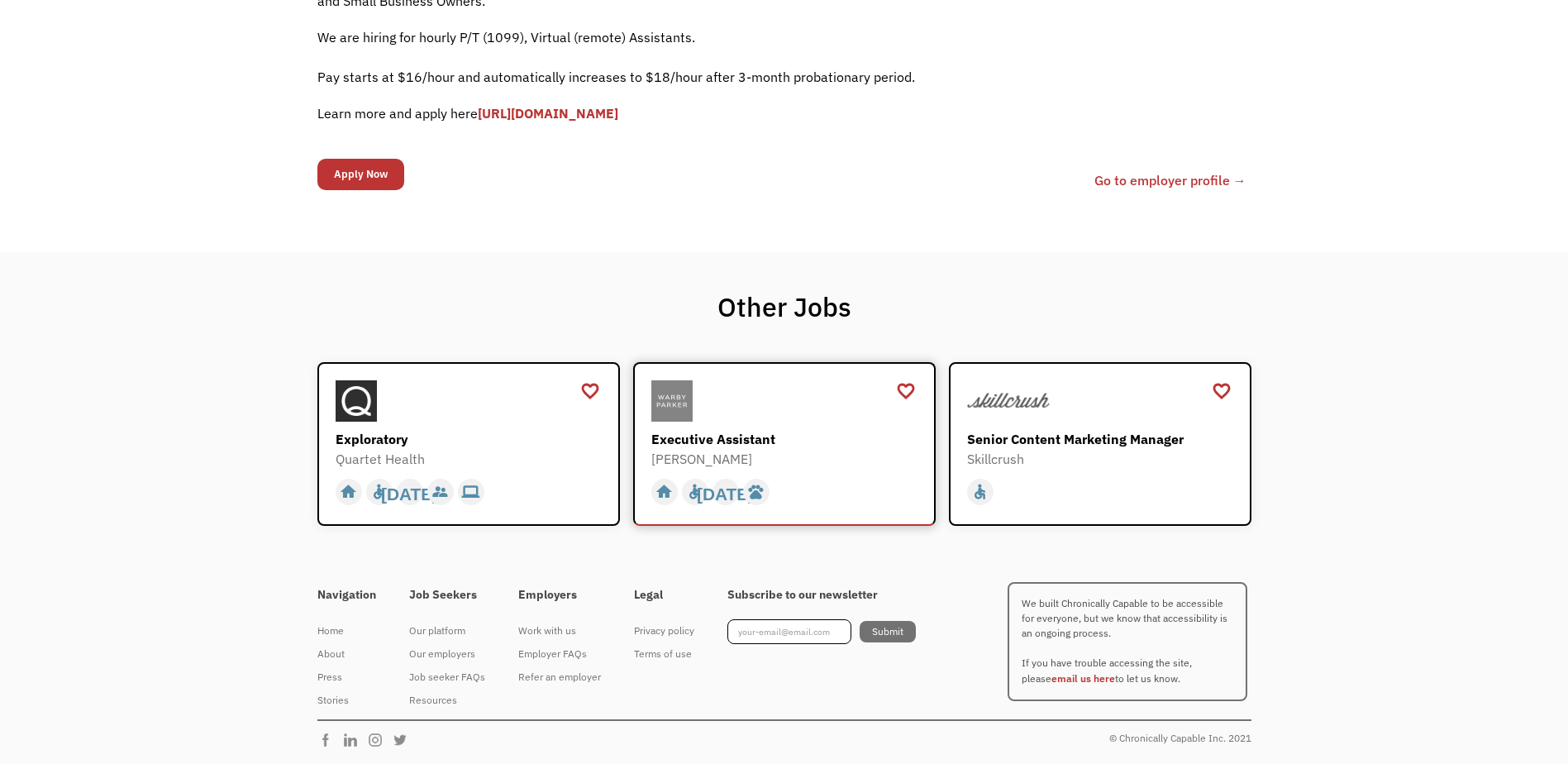
click at [706, 448] on div "Executive Assistant" at bounding box center [787, 439] width 270 height 20
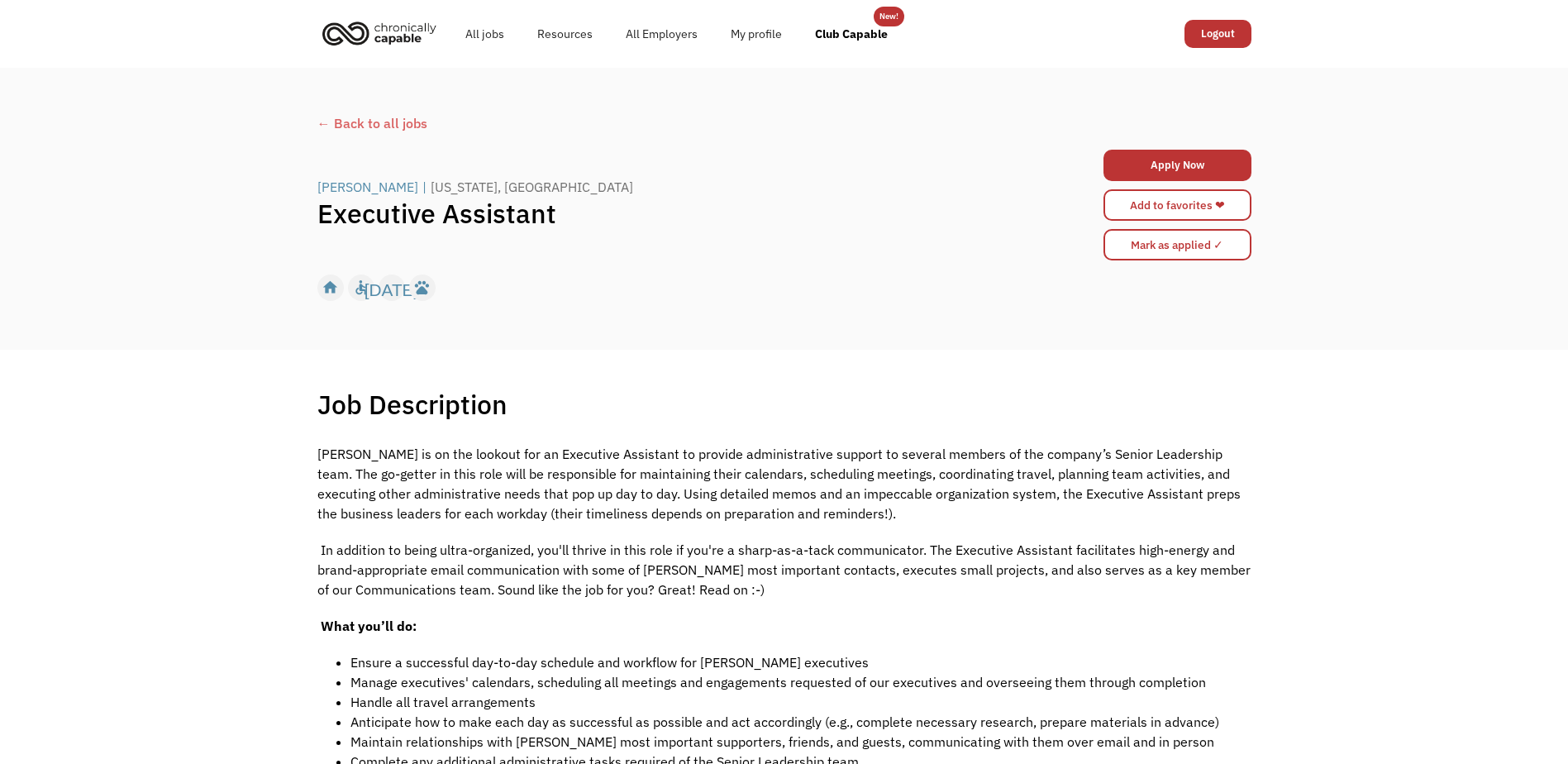
click at [361, 124] on div "← Back to all jobs" at bounding box center [784, 123] width 934 height 20
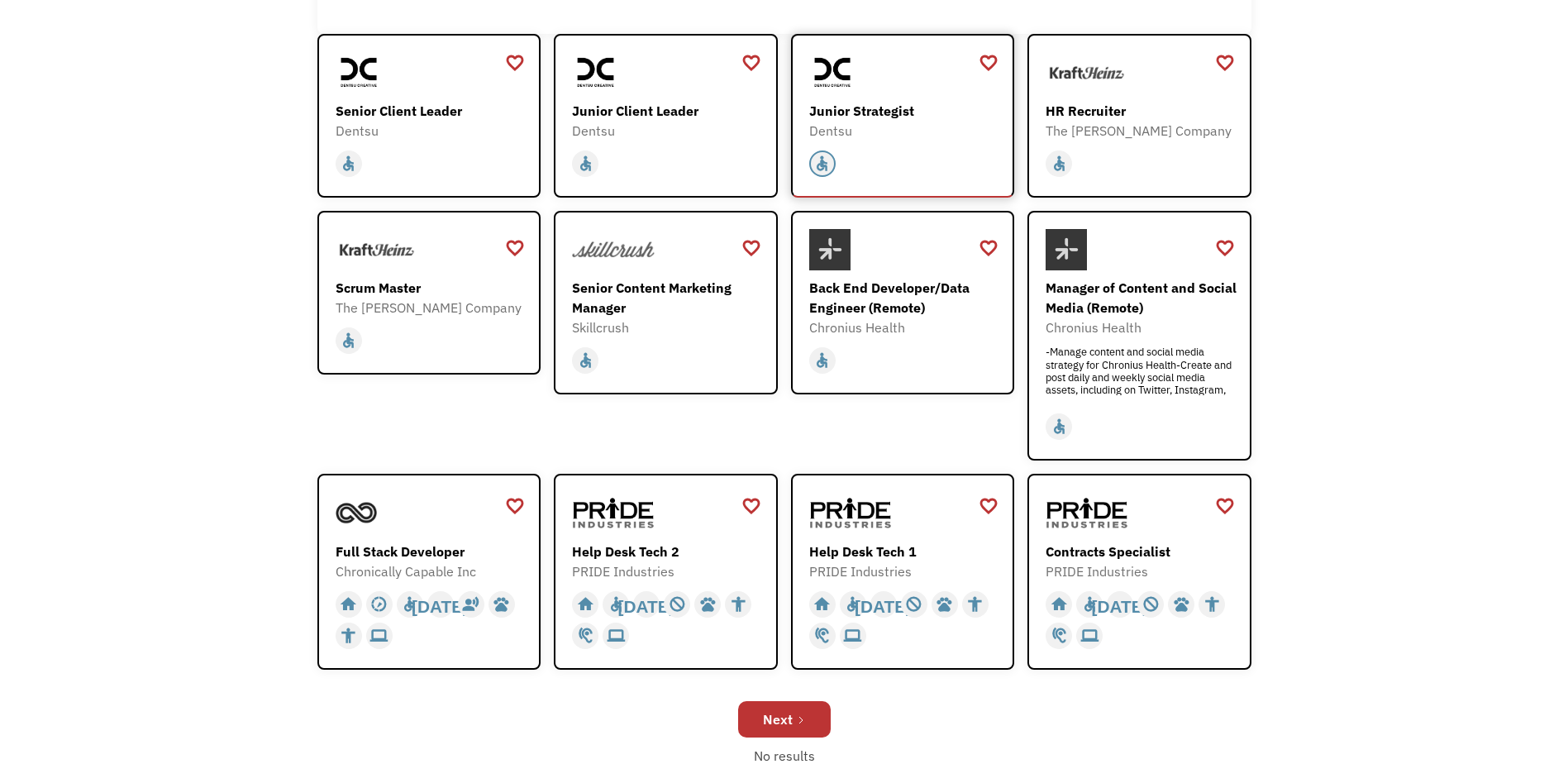
scroll to position [496, 0]
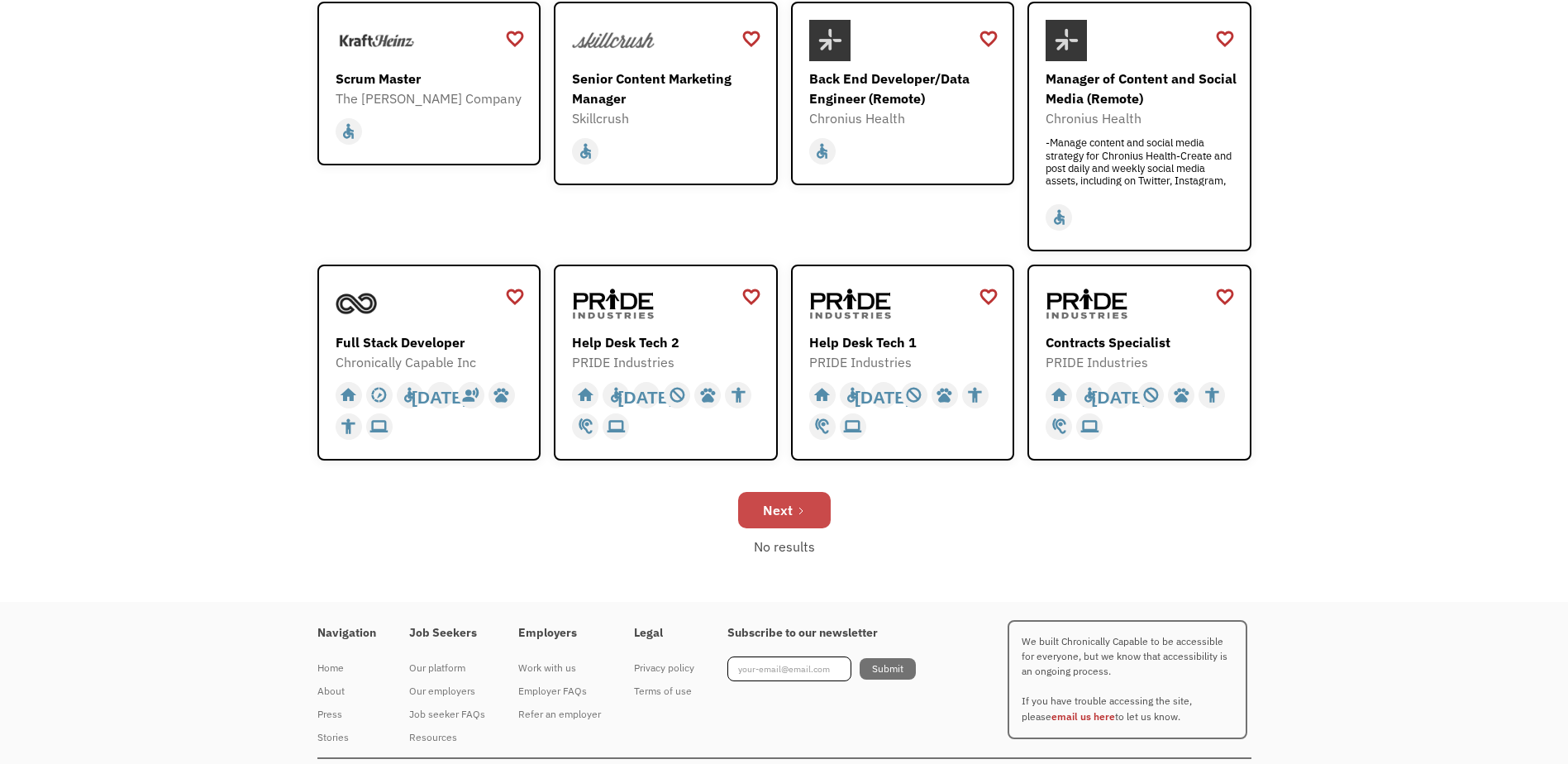
click at [766, 506] on div "Next" at bounding box center [777, 509] width 29 height 20
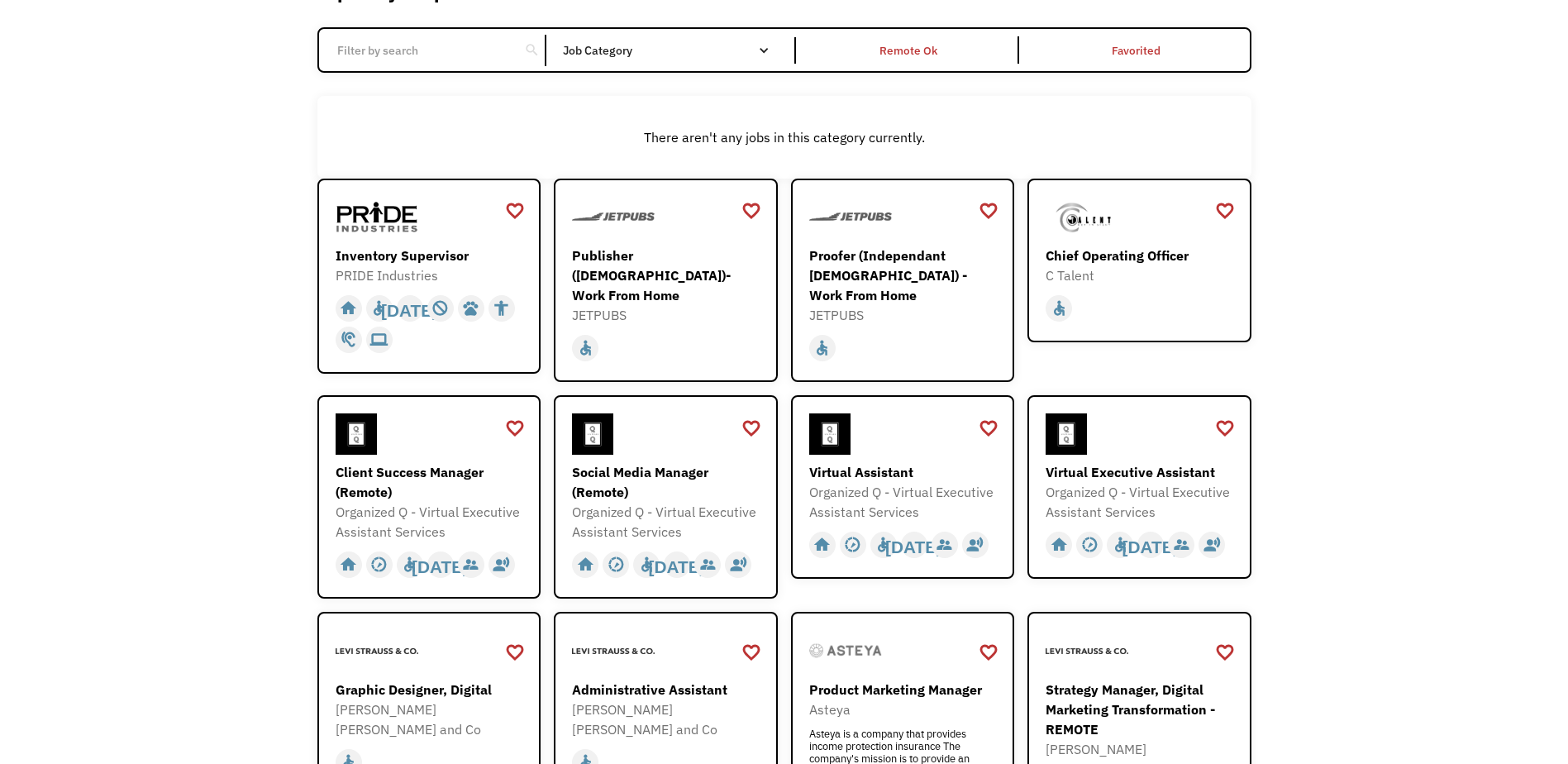
scroll to position [413, 0]
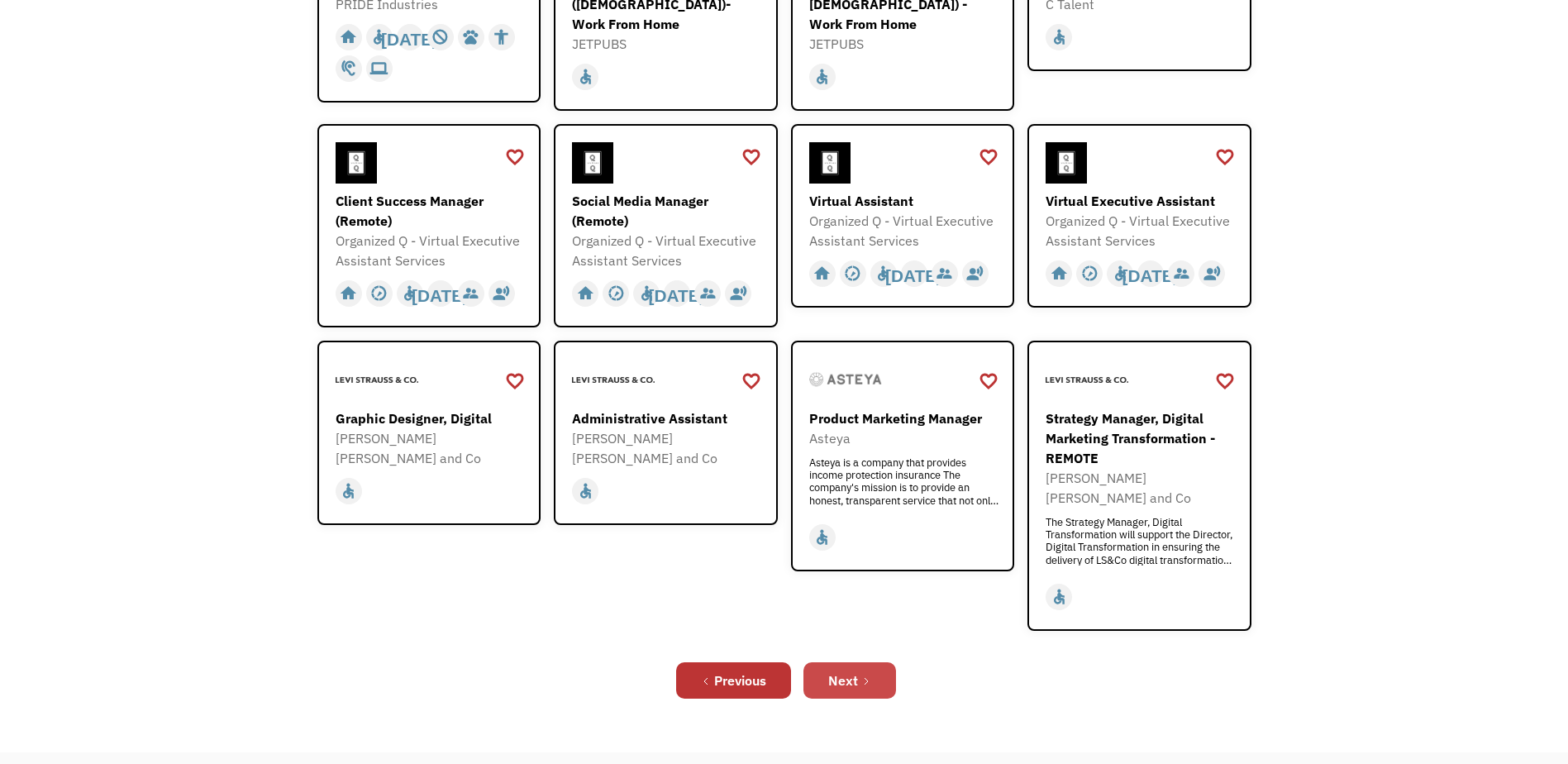
click at [872, 664] on link "Next" at bounding box center [850, 680] width 92 height 36
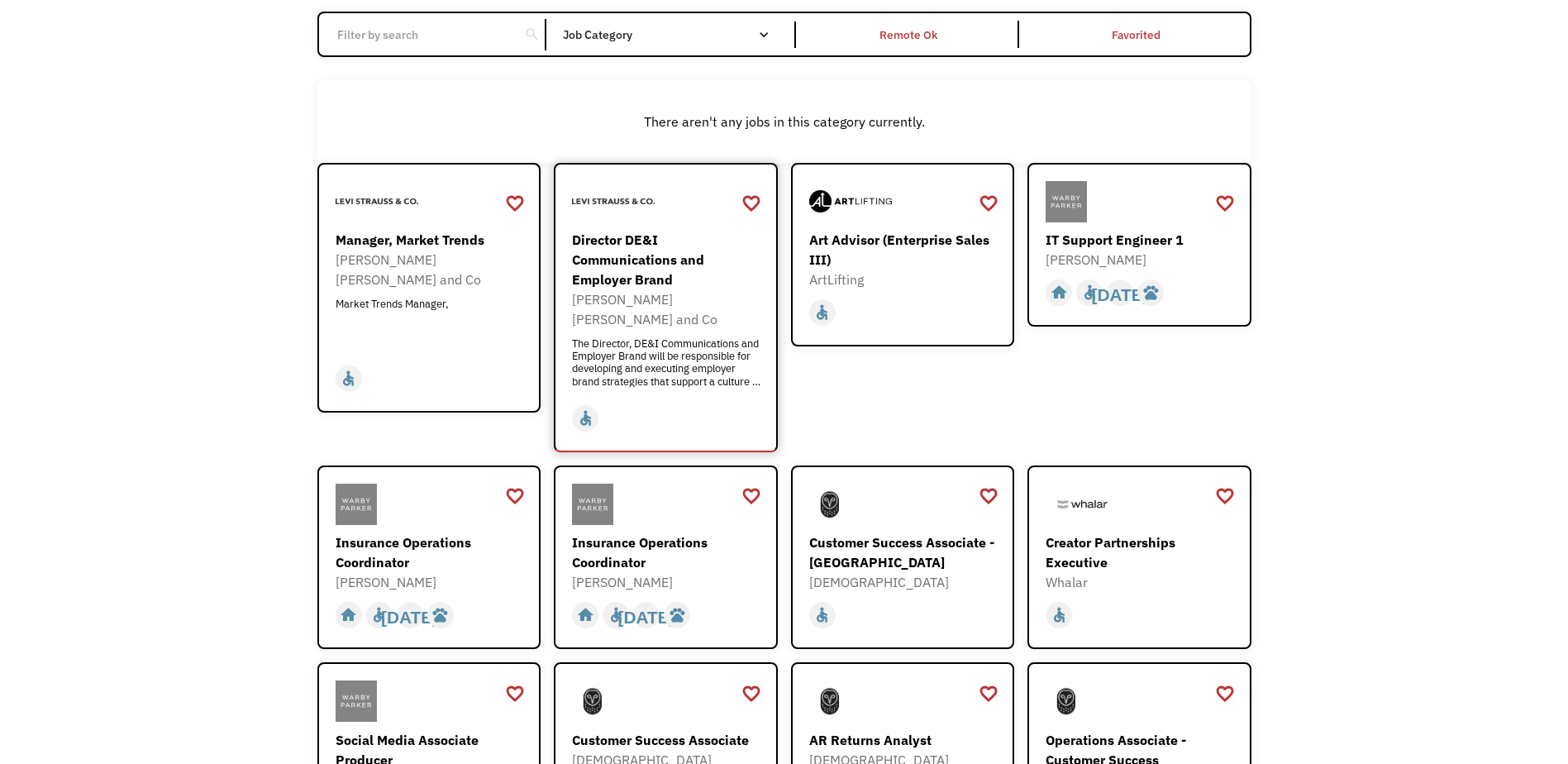
scroll to position [413, 0]
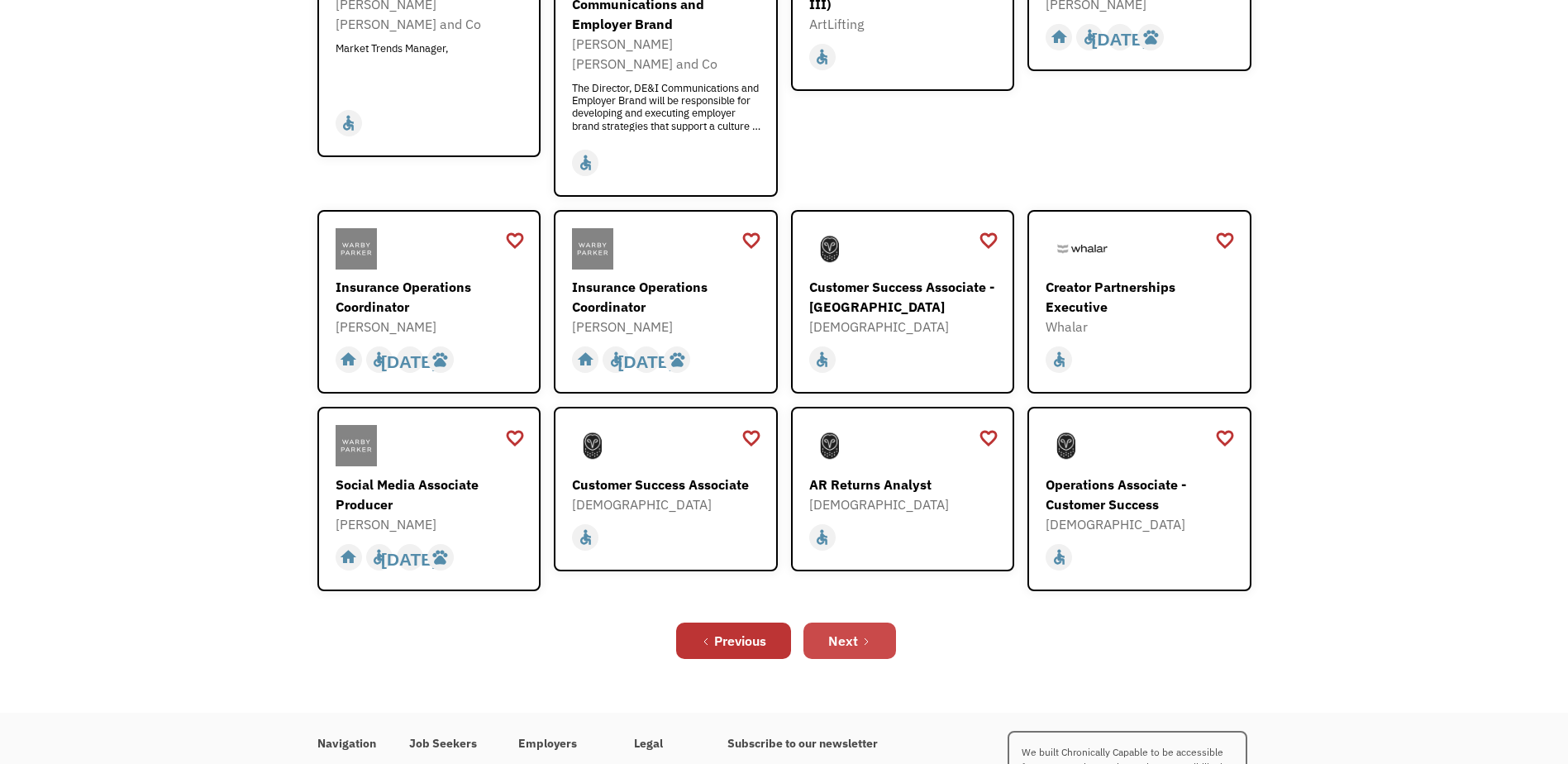
click at [884, 622] on link "Next" at bounding box center [850, 640] width 92 height 36
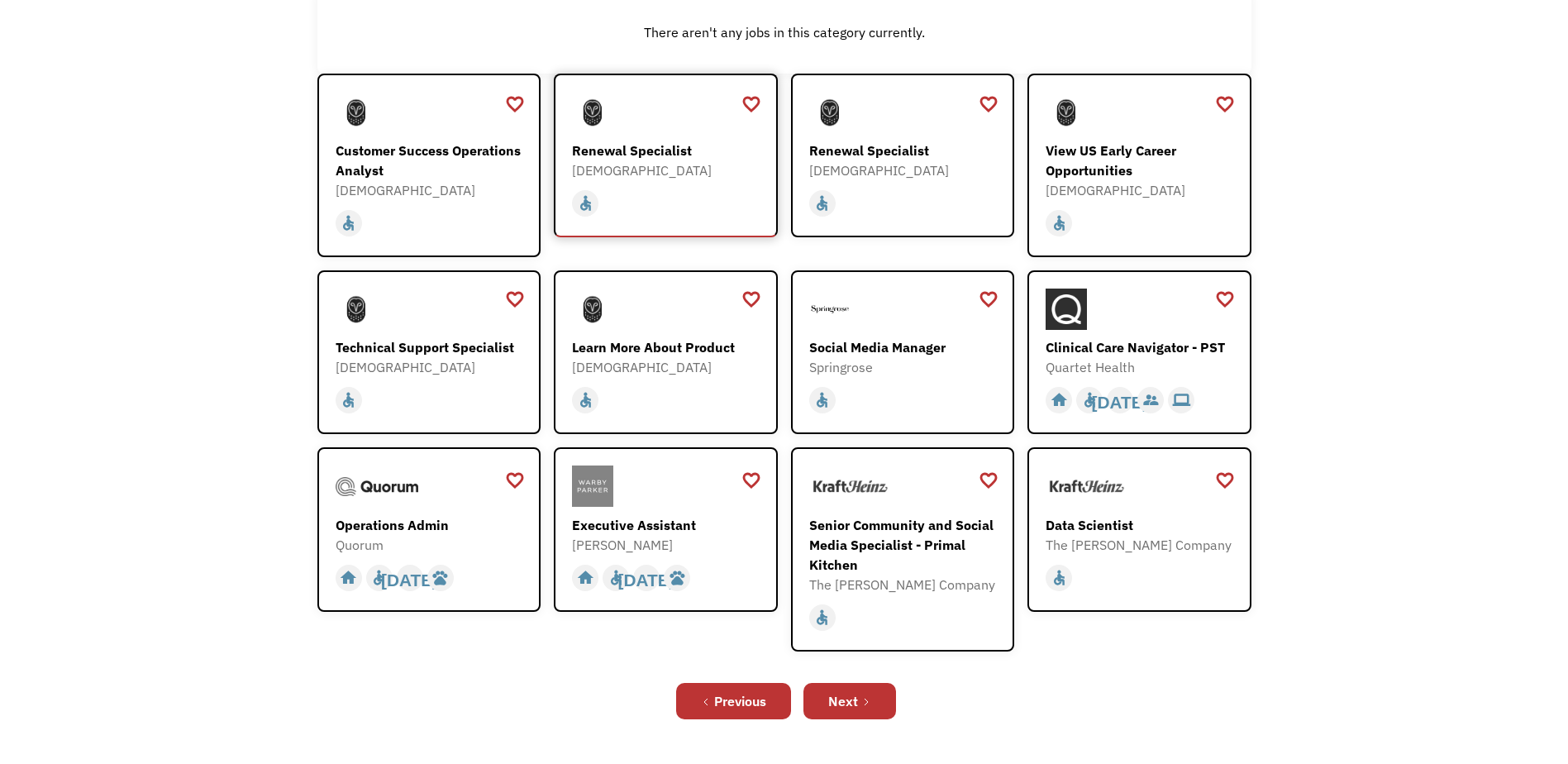
scroll to position [413, 0]
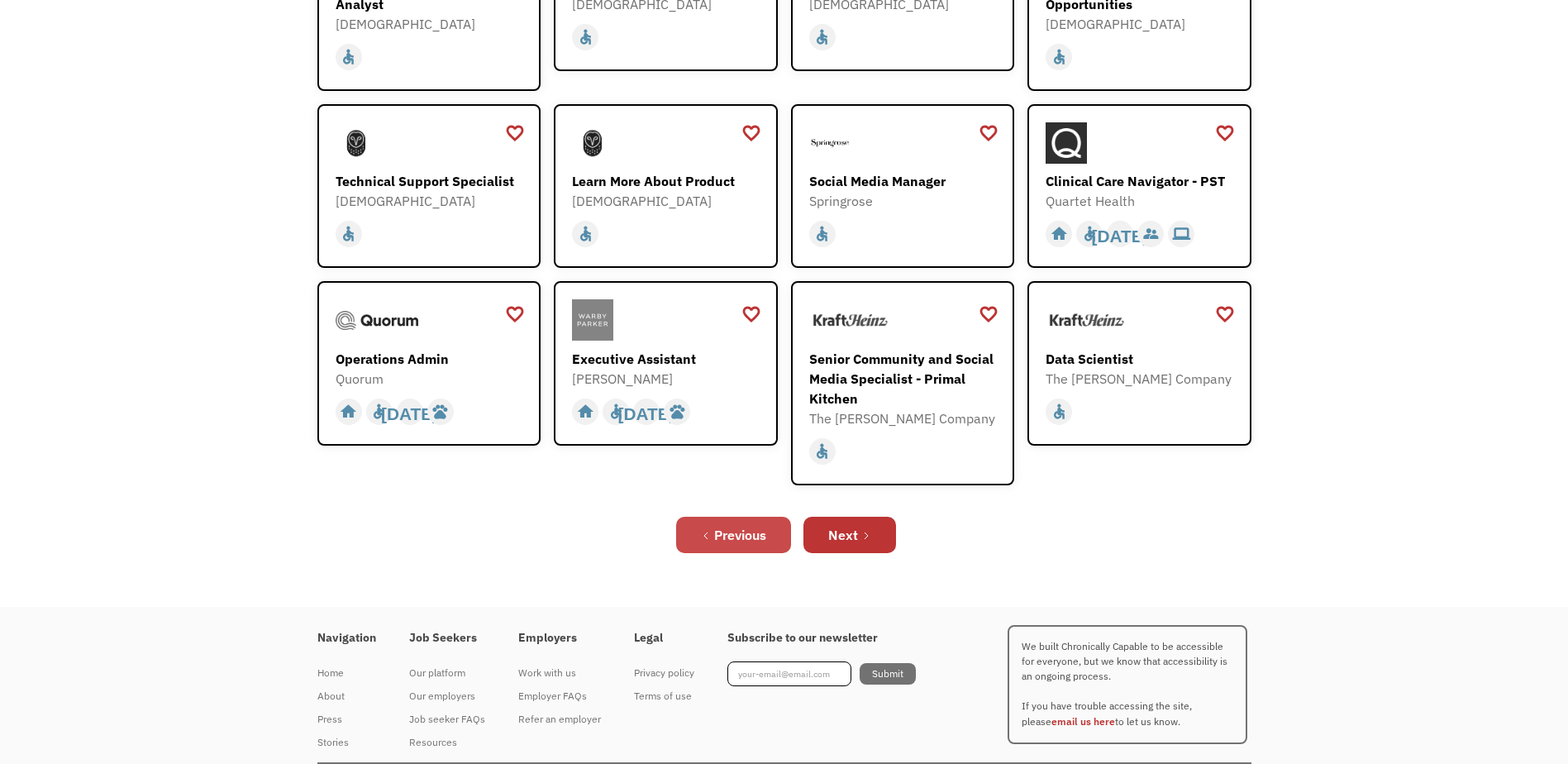
click at [726, 531] on div "Previous" at bounding box center [740, 534] width 52 height 20
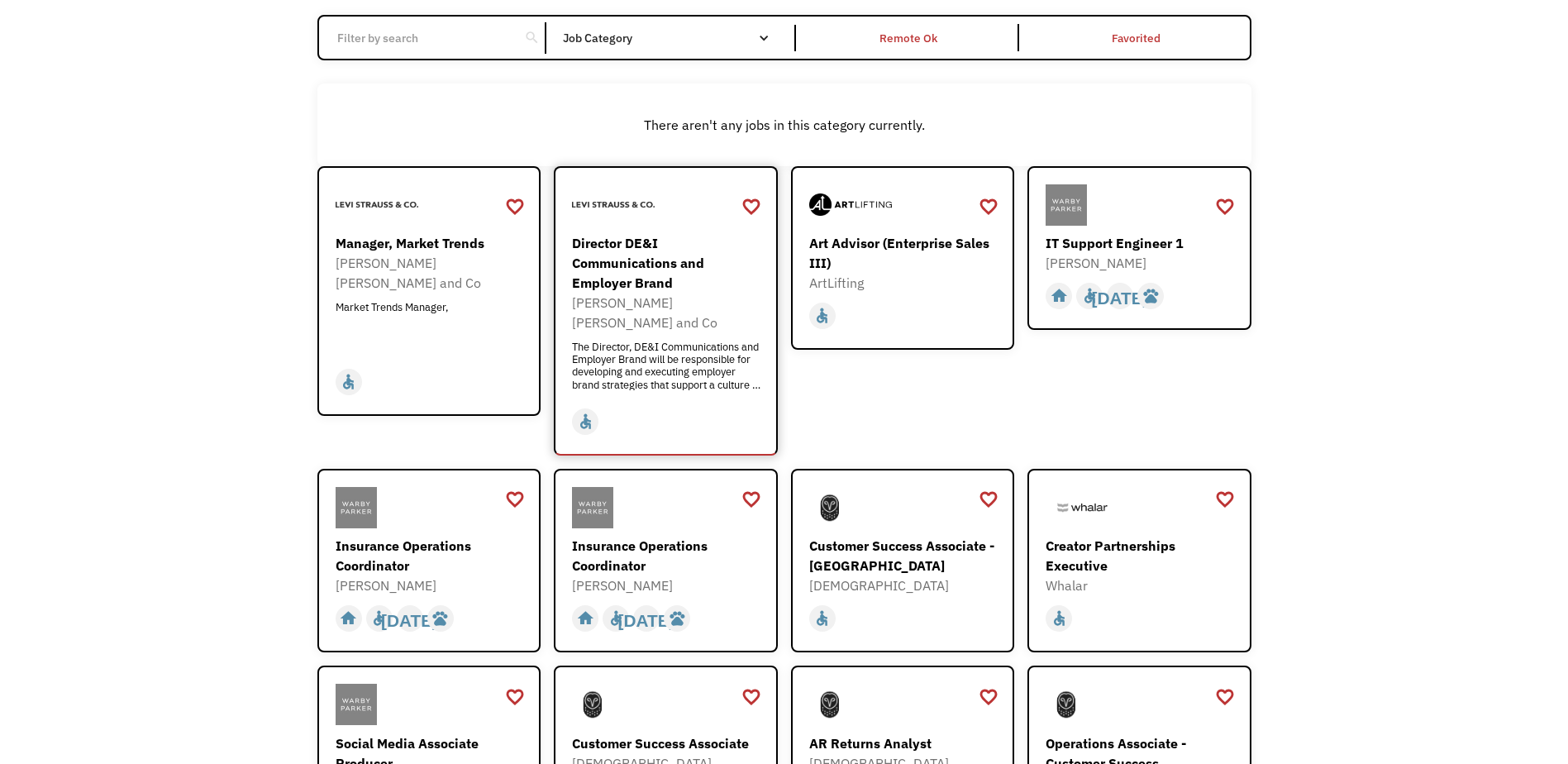
scroll to position [496, 0]
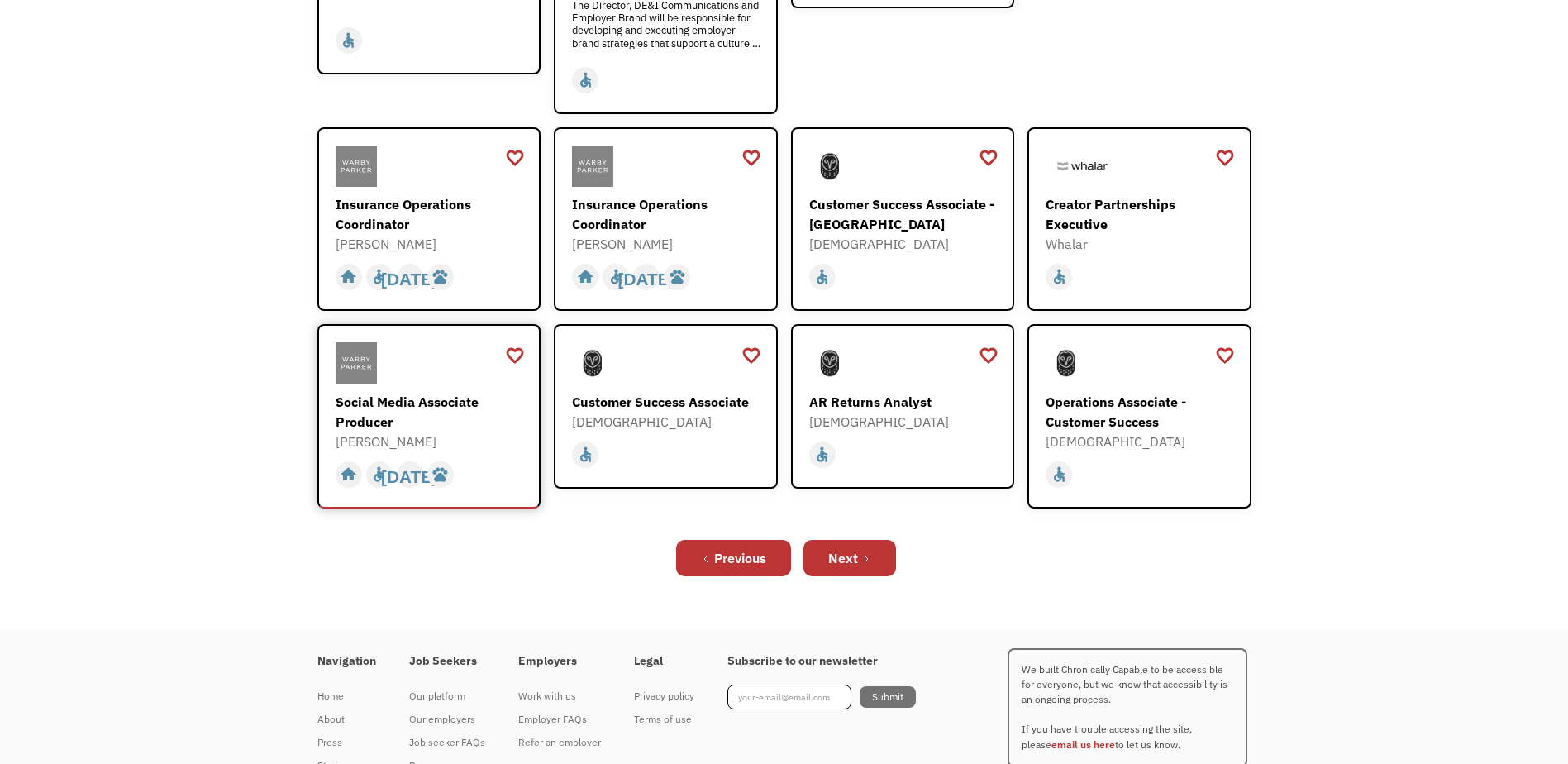
click at [383, 392] on div "Social Media Associate Producer" at bounding box center [431, 411] width 192 height 40
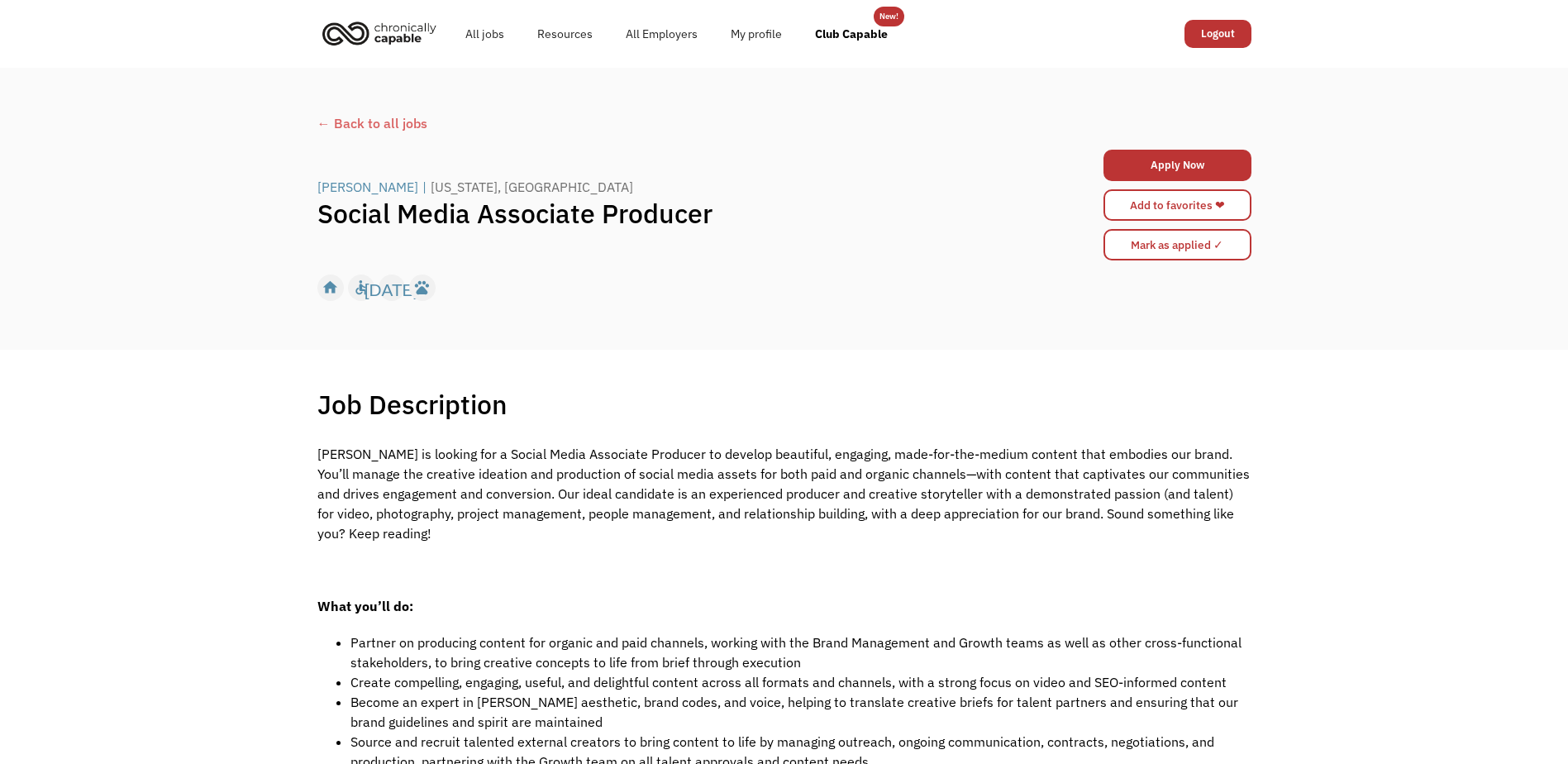
scroll to position [413, 0]
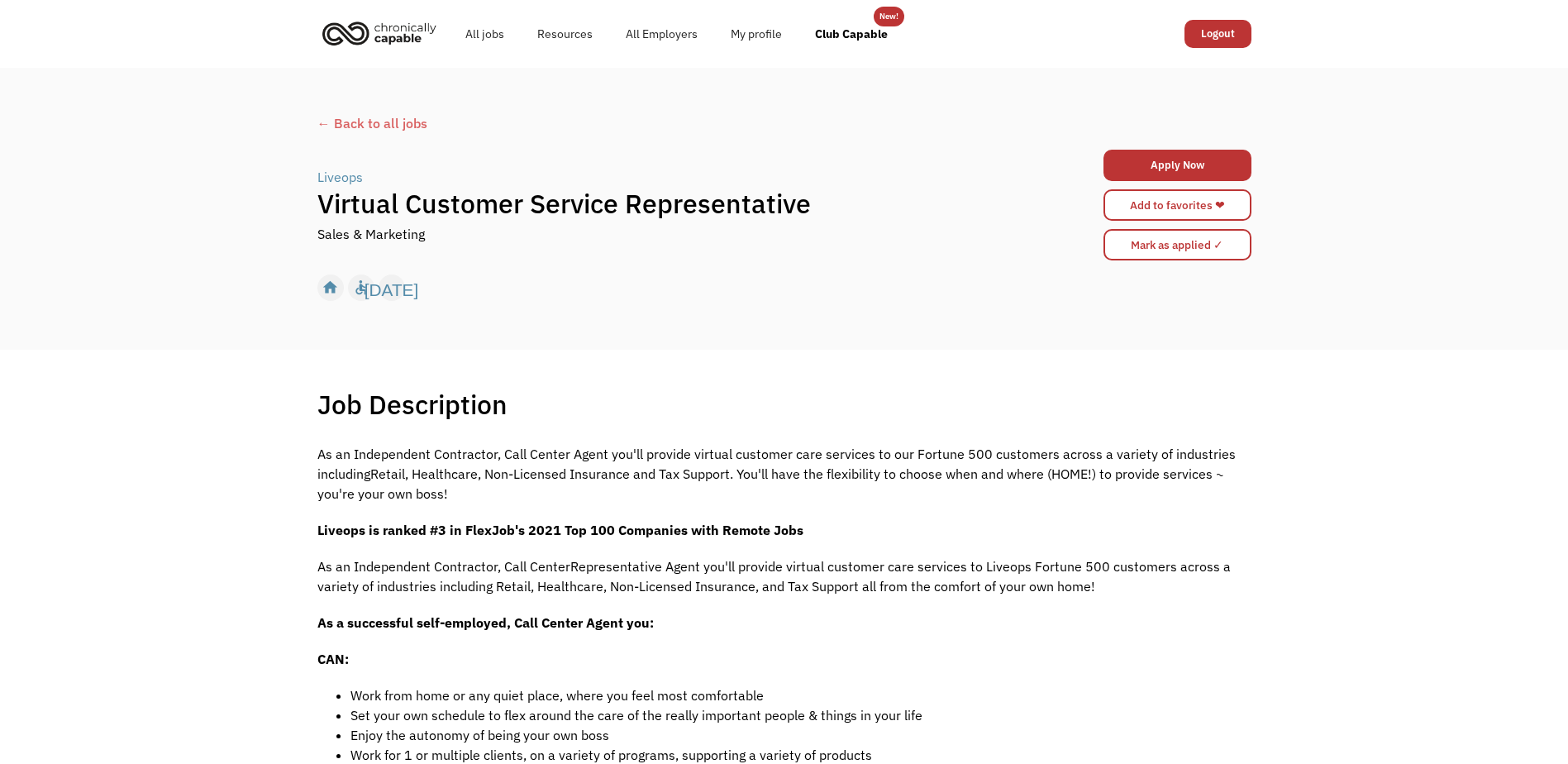
click at [369, 124] on div "← Back to all jobs" at bounding box center [784, 123] width 934 height 20
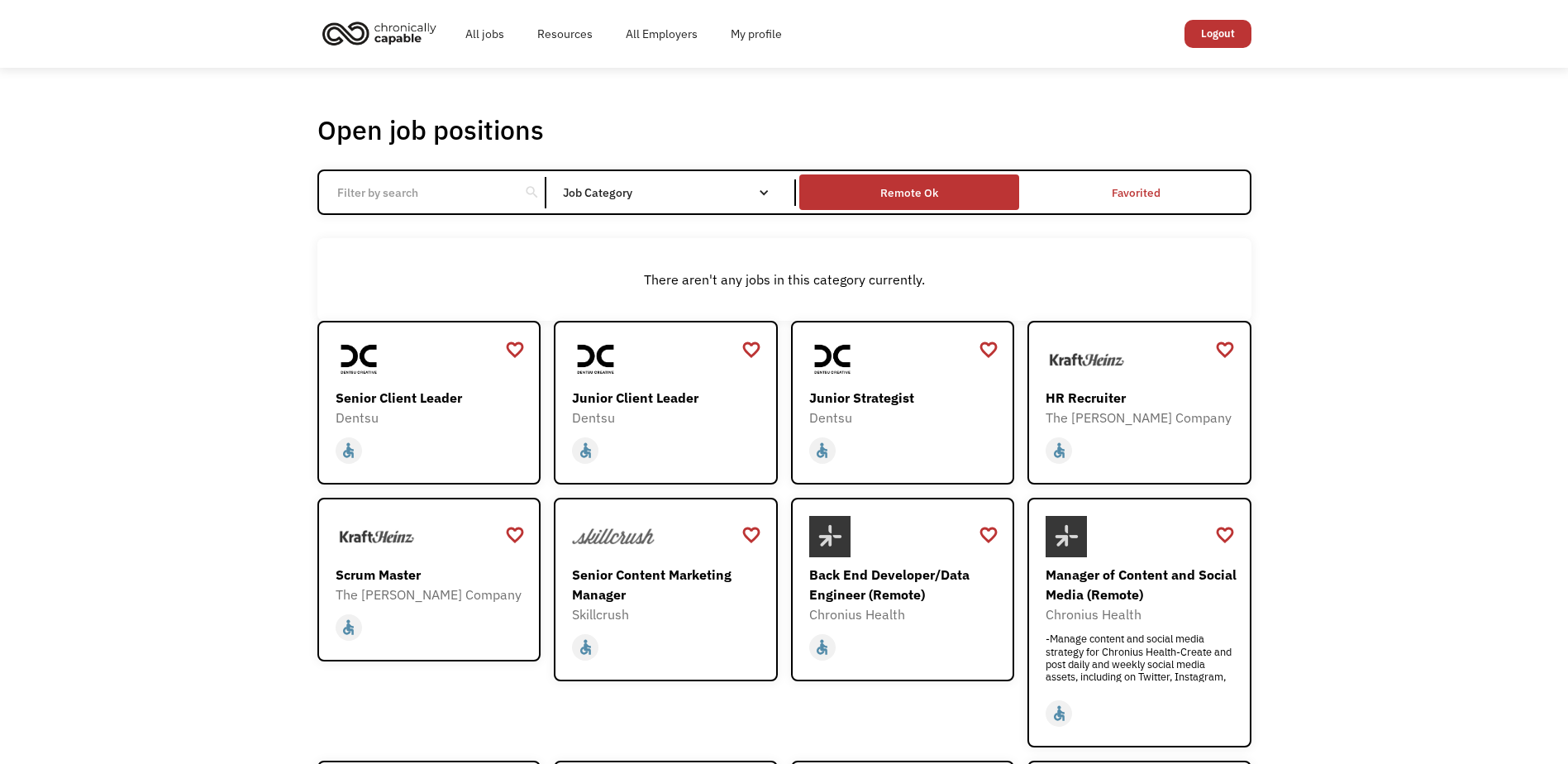
click at [956, 194] on div "Remote Ok" at bounding box center [908, 192] width 220 height 28
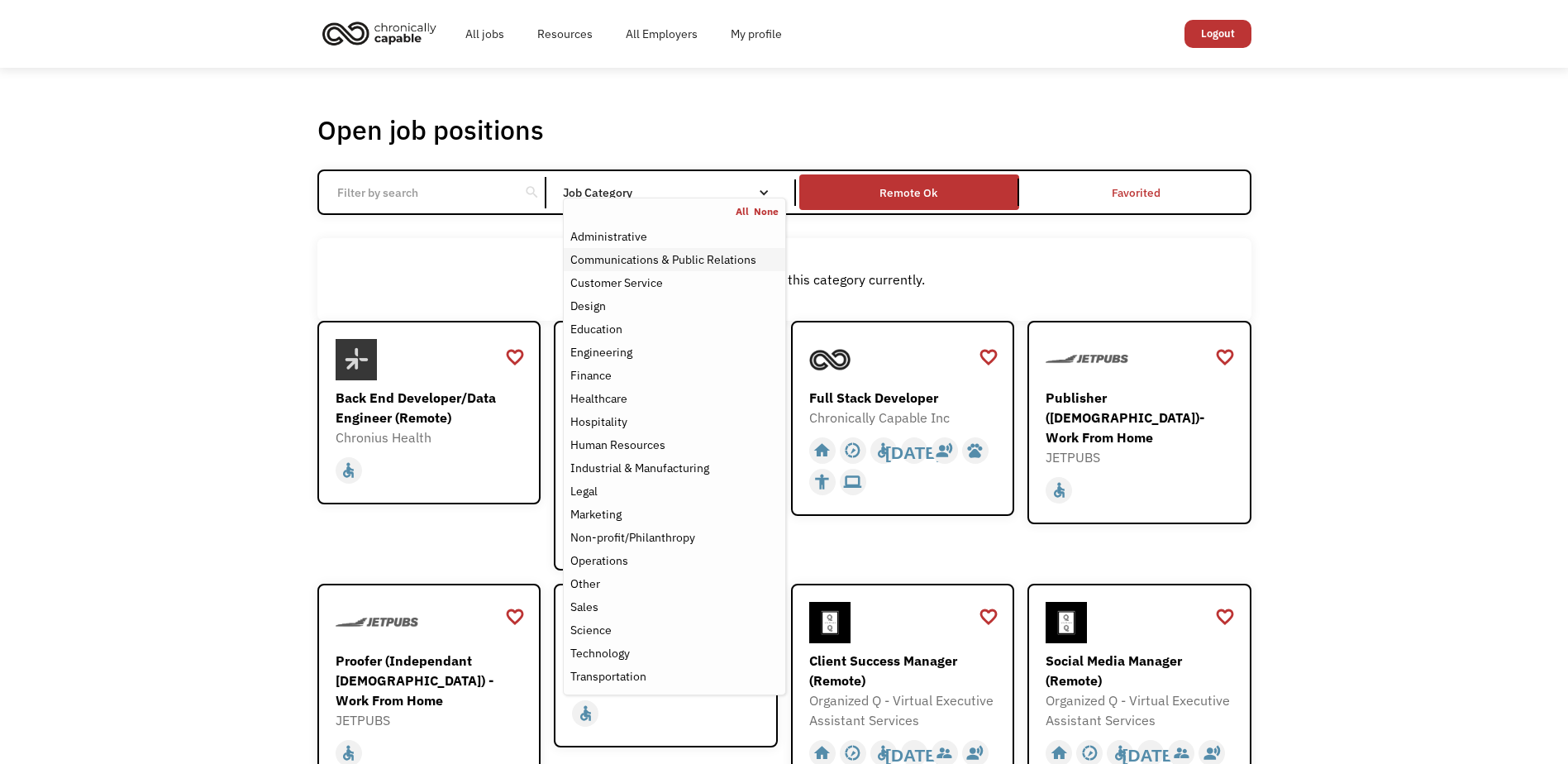
click at [675, 260] on div "Communications & Public Relations" at bounding box center [663, 259] width 186 height 20
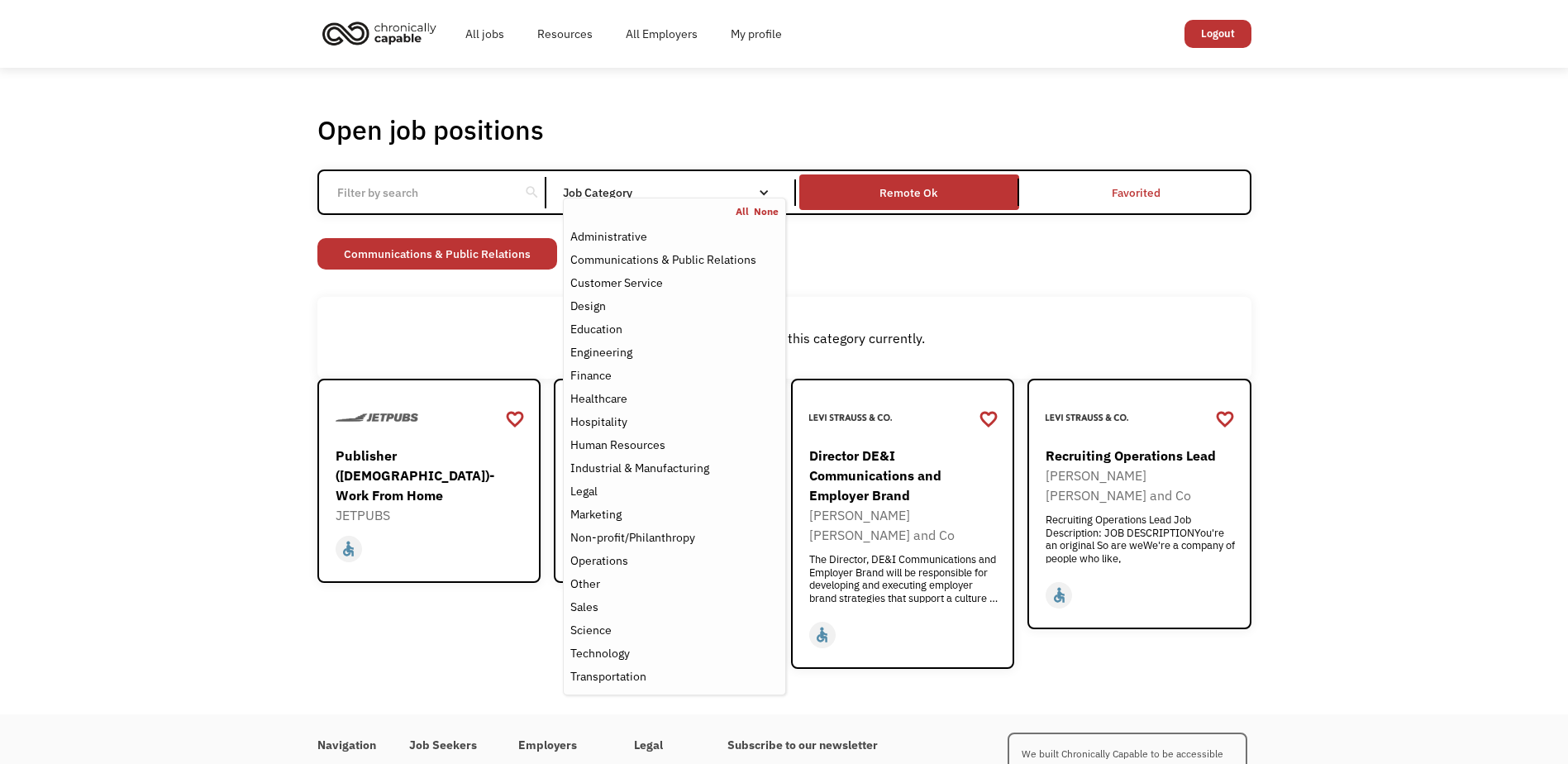
click at [511, 301] on div "There aren't any jobs in this category currently." at bounding box center [784, 337] width 934 height 82
click at [614, 319] on div "Education" at bounding box center [596, 329] width 52 height 20
click at [466, 331] on div "There aren't any jobs in this category currently." at bounding box center [785, 337] width 918 height 20
